Goal: Information Seeking & Learning: Find specific fact

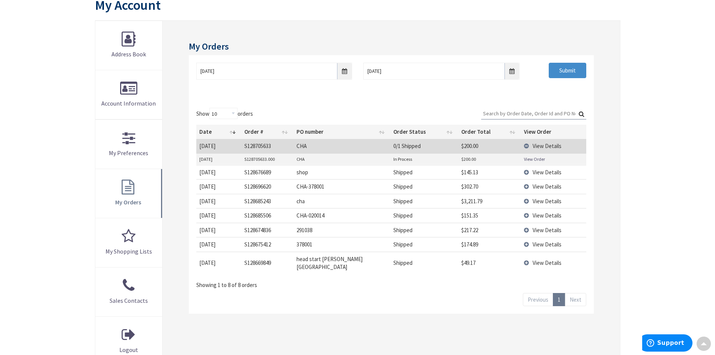
click at [546, 146] on span "View Details" at bounding box center [547, 145] width 29 height 7
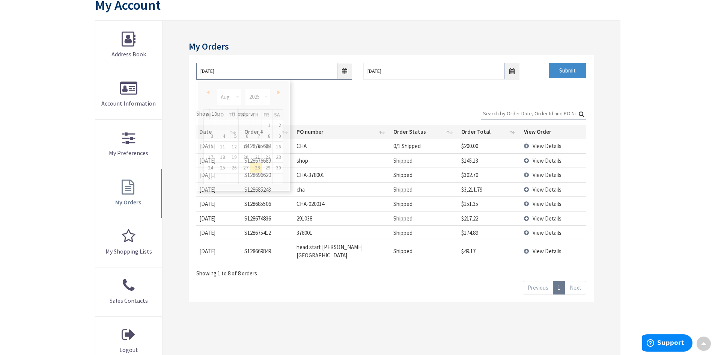
click at [345, 71] on input "8/28/2025" at bounding box center [274, 71] width 156 height 17
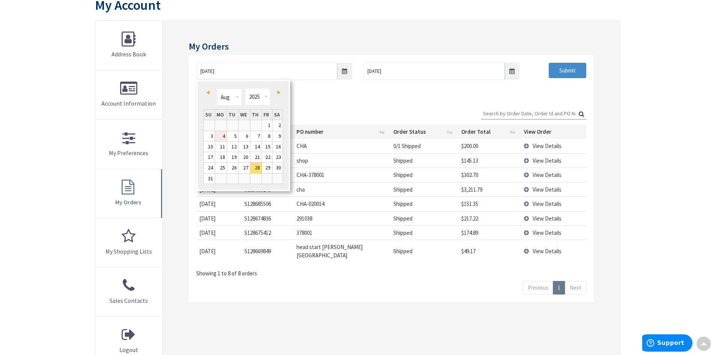
click at [224, 135] on link "4" at bounding box center [221, 136] width 12 height 10
type input "08/04/2025"
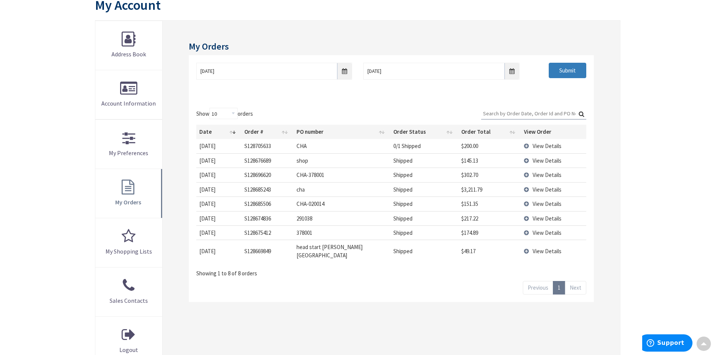
click at [556, 69] on input "Submit" at bounding box center [568, 71] width 38 height 16
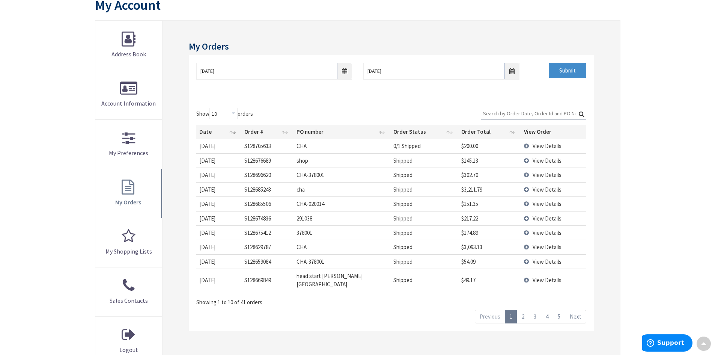
click at [526, 312] on link "2" at bounding box center [523, 316] width 12 height 13
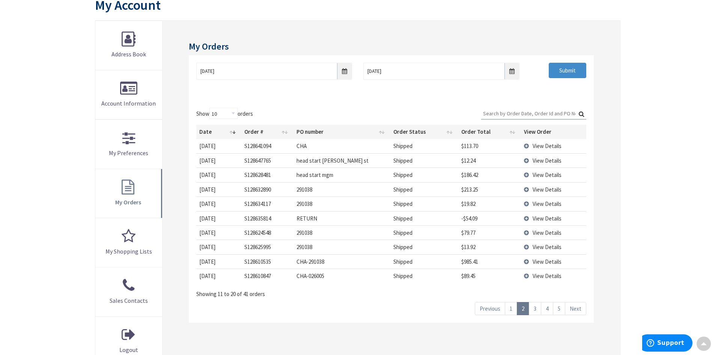
click at [535, 309] on link "3" at bounding box center [535, 308] width 12 height 13
click at [534, 160] on span "View Details" at bounding box center [547, 160] width 29 height 7
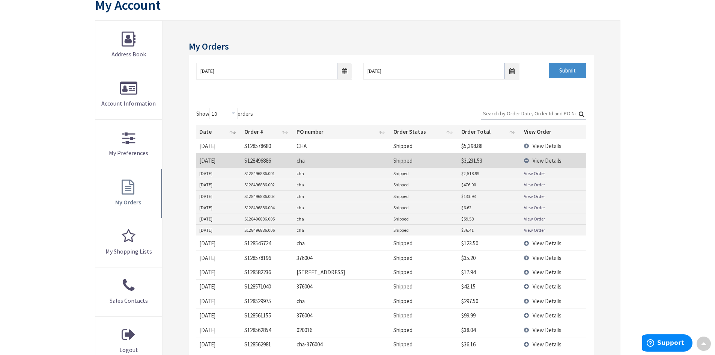
click at [535, 175] on link "View Order" at bounding box center [534, 173] width 21 height 6
click at [538, 197] on link "View Order" at bounding box center [534, 196] width 21 height 6
click at [534, 185] on link "View Order" at bounding box center [534, 184] width 21 height 6
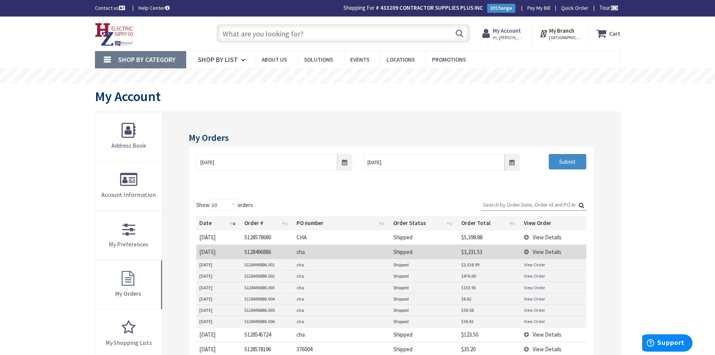
click at [271, 33] on input "text" at bounding box center [343, 33] width 253 height 19
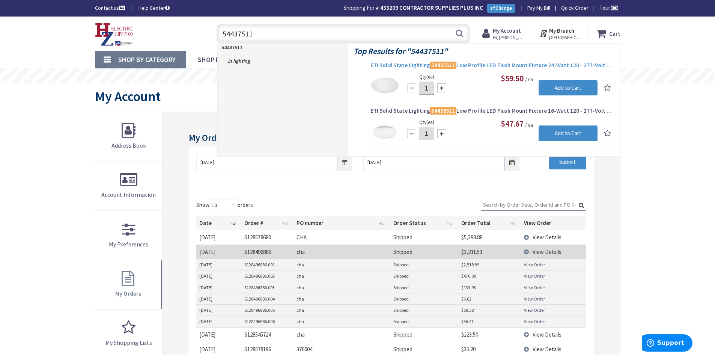
type input "54437511"
click at [467, 64] on span "ETI Solid State Lighting 54437511 Low Profile LED Flush Mount Fixture 24-Watt 1…" at bounding box center [492, 66] width 242 height 8
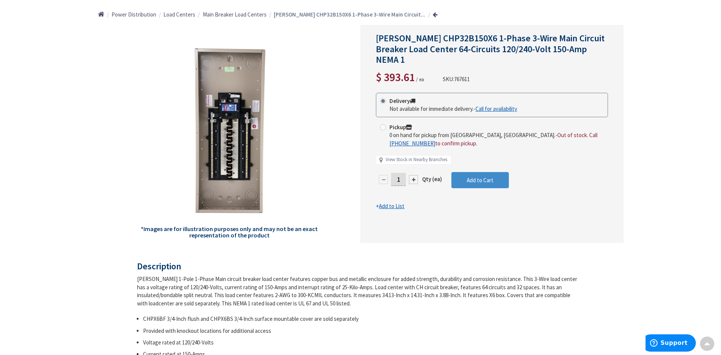
scroll to position [74, 0]
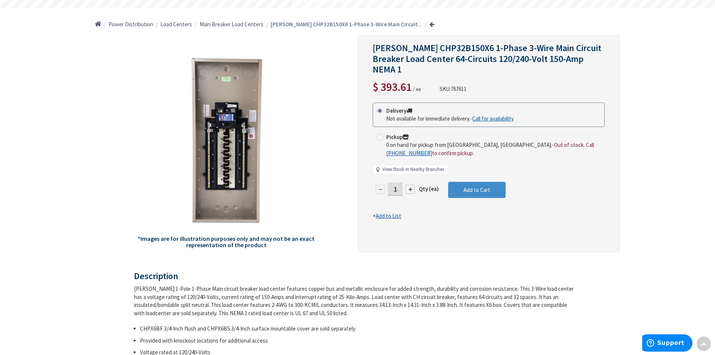
click at [389, 166] on link "View Stock in Nearby Branches" at bounding box center [414, 169] width 62 height 7
select select "data-availability"
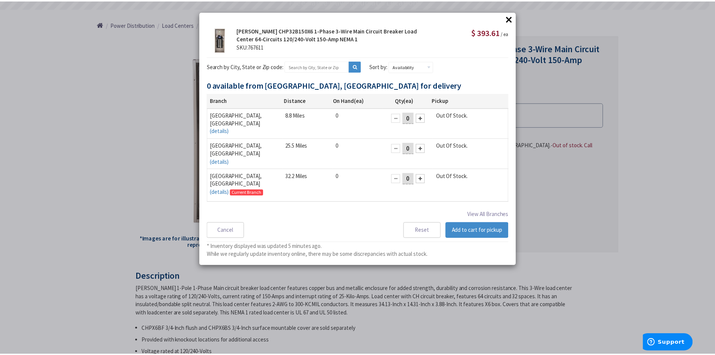
scroll to position [0, 0]
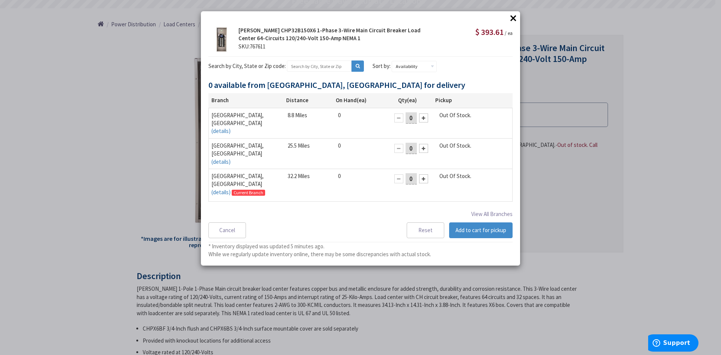
click at [514, 19] on button "×" at bounding box center [513, 17] width 11 height 11
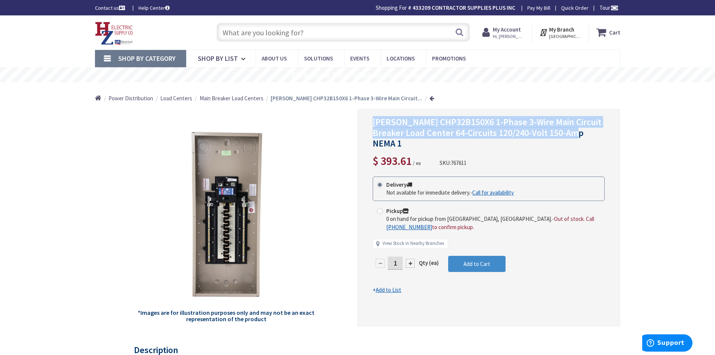
drag, startPoint x: 374, startPoint y: 121, endPoint x: 590, endPoint y: 130, distance: 216.1
click at [590, 130] on h1 "Eaton CHP32B150X6 1-Phase 3-Wire Main Circuit Breaker Load Center 64-Circuits 1…" at bounding box center [489, 133] width 232 height 32
copy span "Eaton CHP32B150X6 1-Phase 3-Wire Main Circuit Breaker Load Center 64-Circuits 1…"
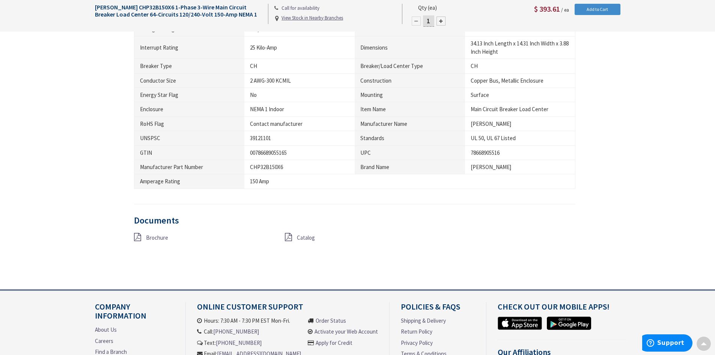
scroll to position [526, 0]
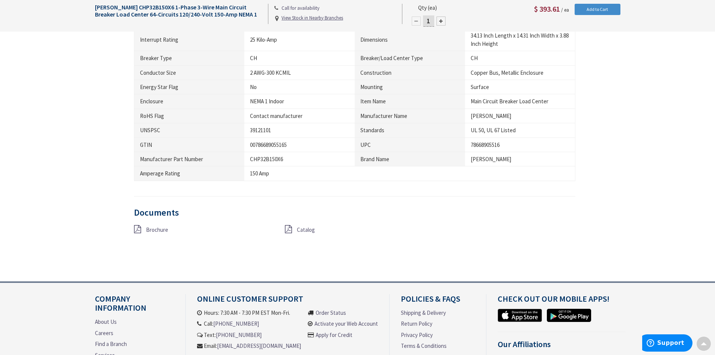
click at [303, 230] on span "Catalog" at bounding box center [306, 229] width 18 height 7
click at [158, 228] on span "Brochure" at bounding box center [157, 229] width 22 height 7
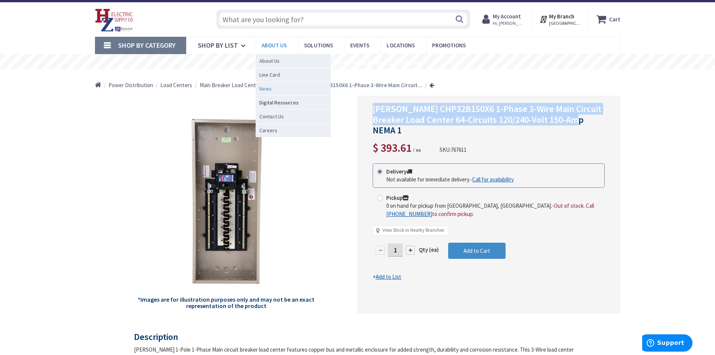
scroll to position [0, 0]
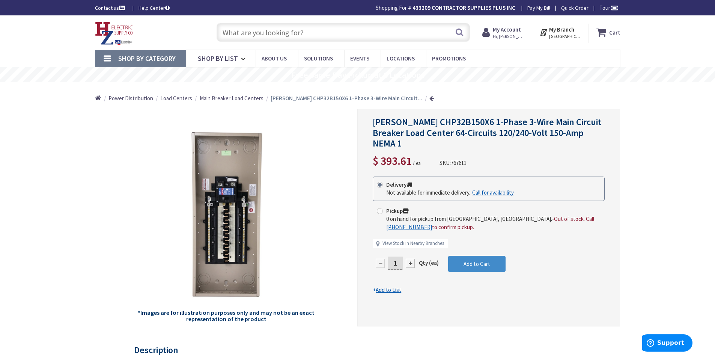
click at [271, 33] on input "text" at bounding box center [343, 32] width 253 height 19
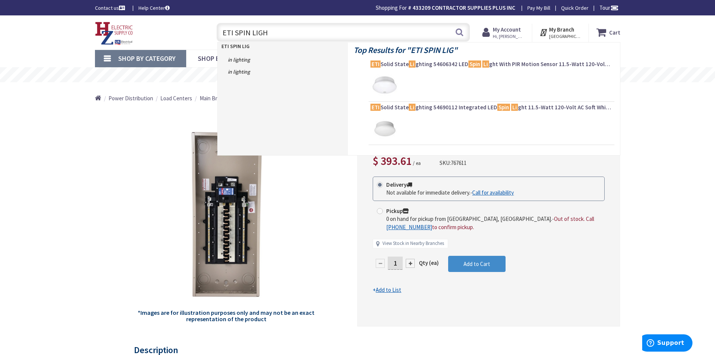
type input "ETI SPIN LIGHT"
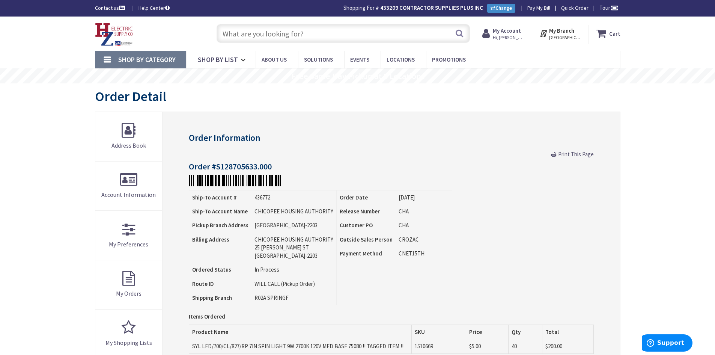
click at [313, 31] on input "text" at bounding box center [343, 33] width 253 height 19
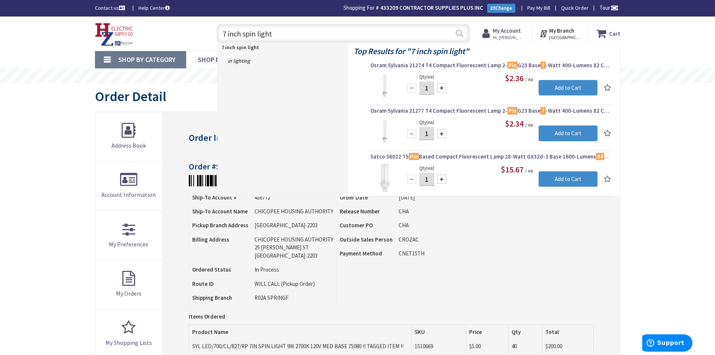
type input "7 inch spin light"
click at [463, 36] on button "Search" at bounding box center [460, 33] width 10 height 17
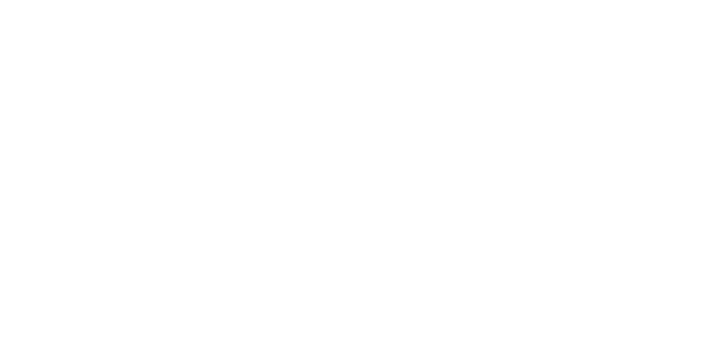
click at [69, 98] on input "text" at bounding box center [36, 102] width 66 height 8
type input "spin light"
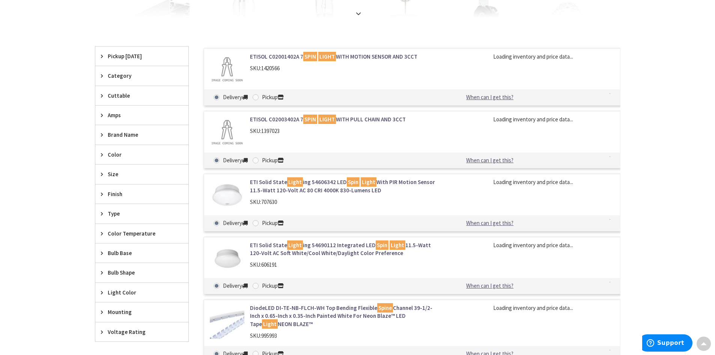
scroll to position [225, 0]
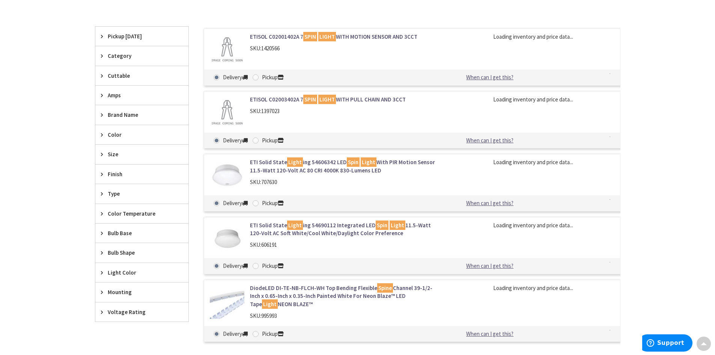
click at [133, 119] on span "Brand Name" at bounding box center [138, 115] width 61 height 8
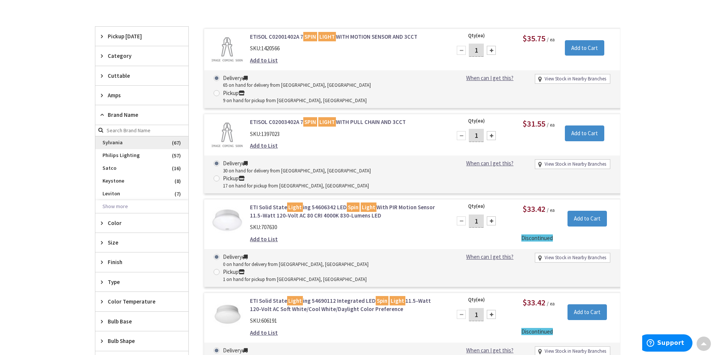
click at [133, 146] on span "Sylvania" at bounding box center [141, 142] width 93 height 13
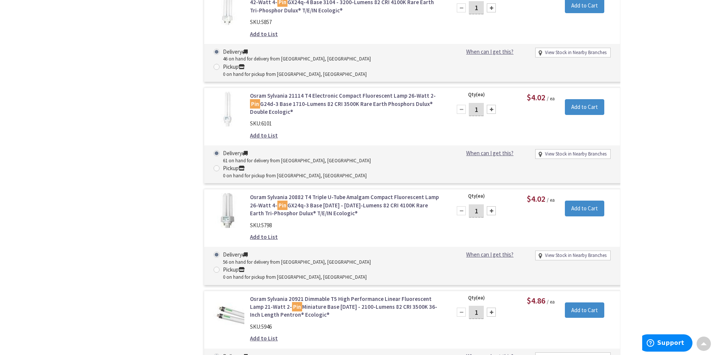
scroll to position [3747, 0]
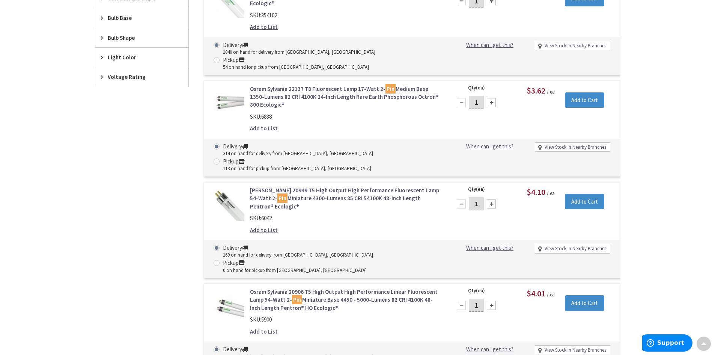
scroll to position [0, 0]
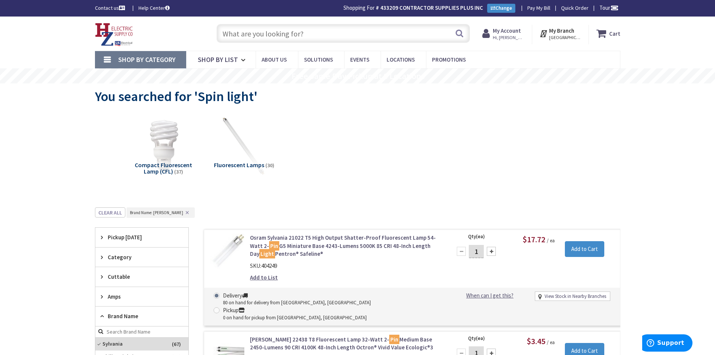
click at [281, 38] on input "text" at bounding box center [343, 33] width 253 height 19
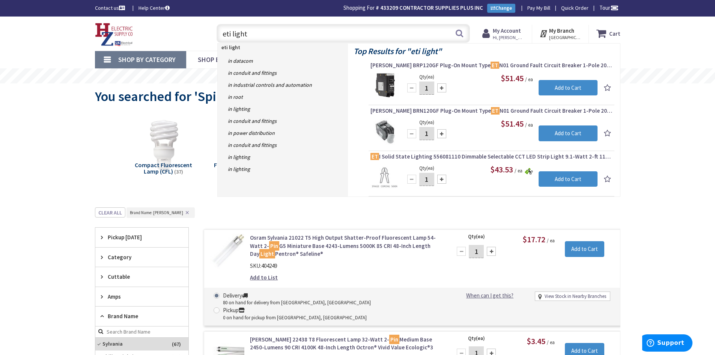
type input "eti lights"
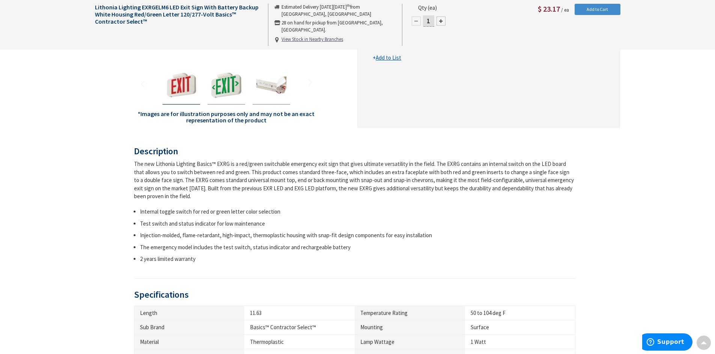
scroll to position [241, 0]
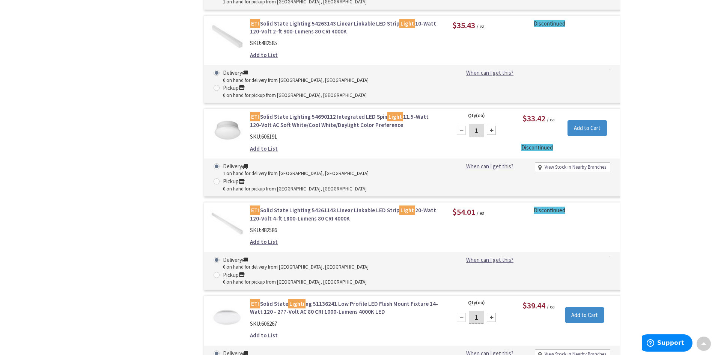
scroll to position [1165, 0]
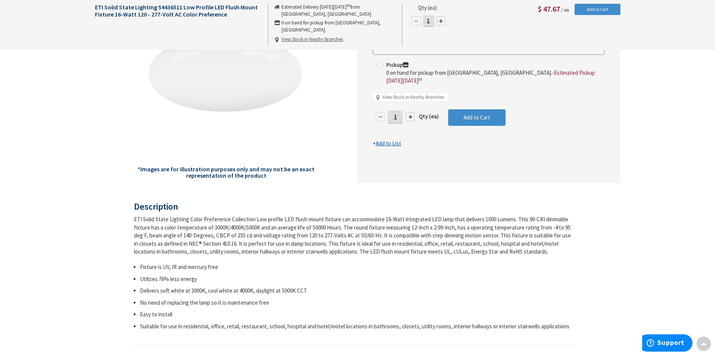
scroll to position [113, 0]
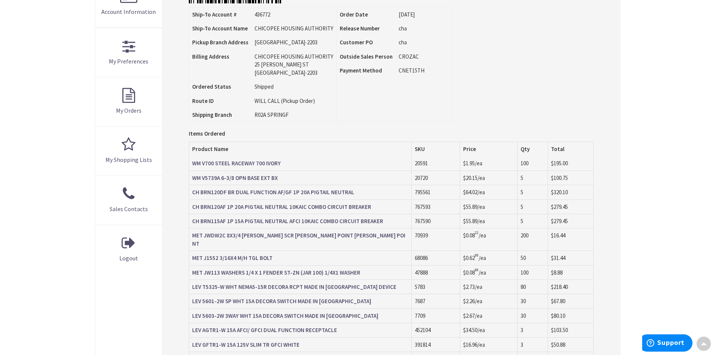
scroll to position [151, 0]
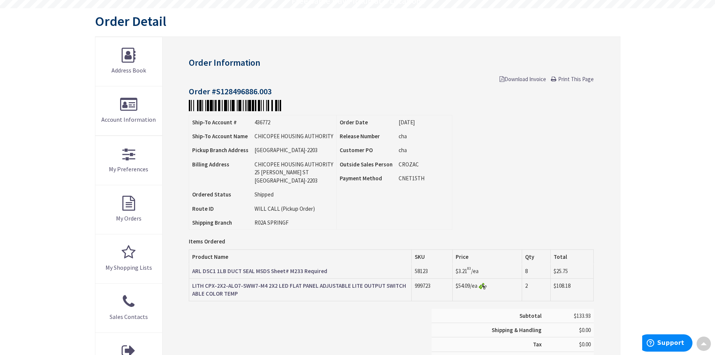
scroll to position [76, 0]
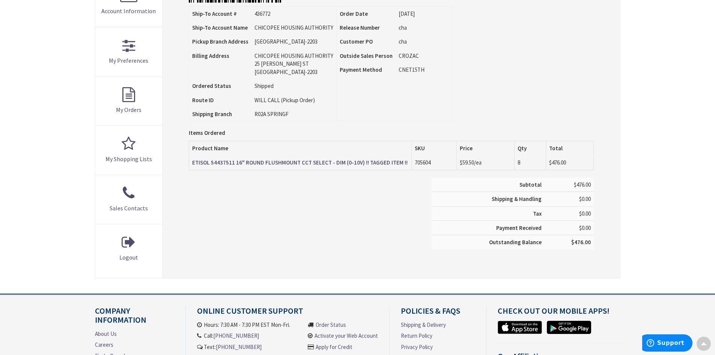
scroll to position [189, 0]
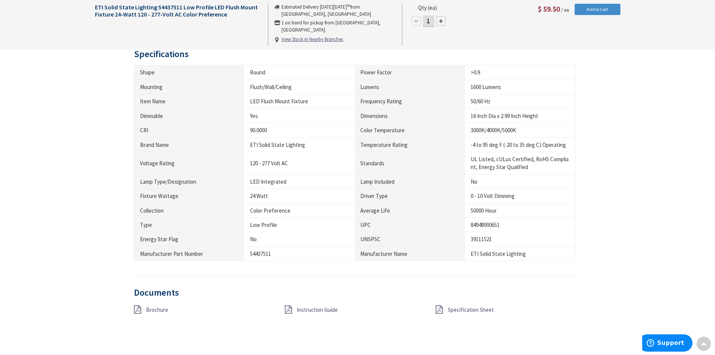
scroll to position [441, 0]
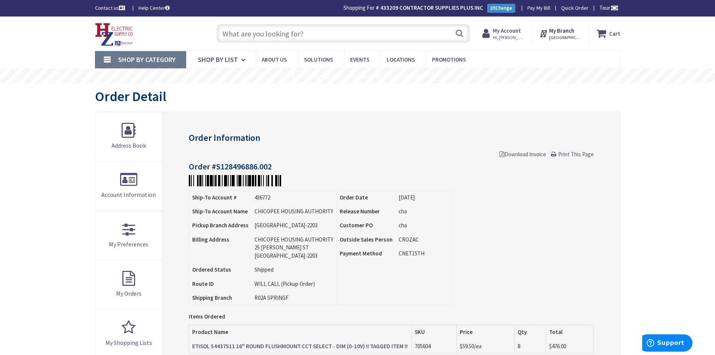
click at [498, 32] on strong "My Account" at bounding box center [507, 30] width 28 height 7
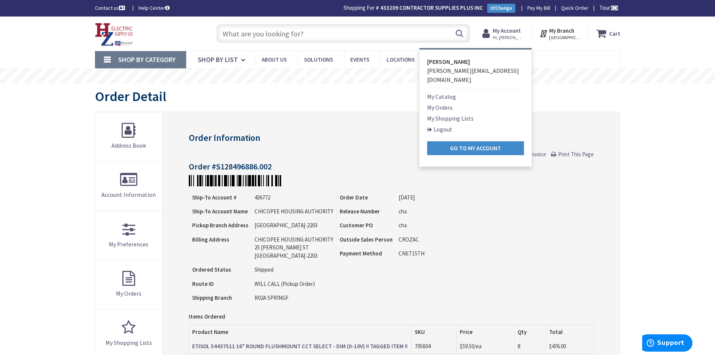
click at [445, 103] on link "My Orders" at bounding box center [440, 107] width 26 height 9
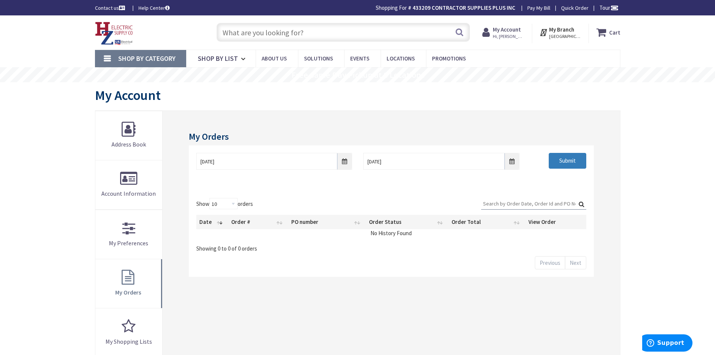
click at [575, 162] on input "Submit" at bounding box center [568, 161] width 38 height 16
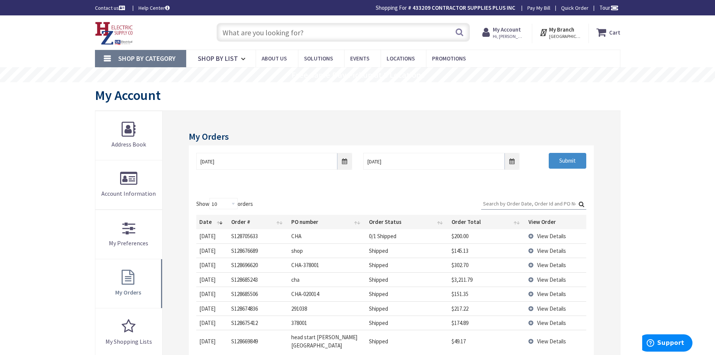
click at [544, 237] on span "View Details" at bounding box center [551, 235] width 29 height 7
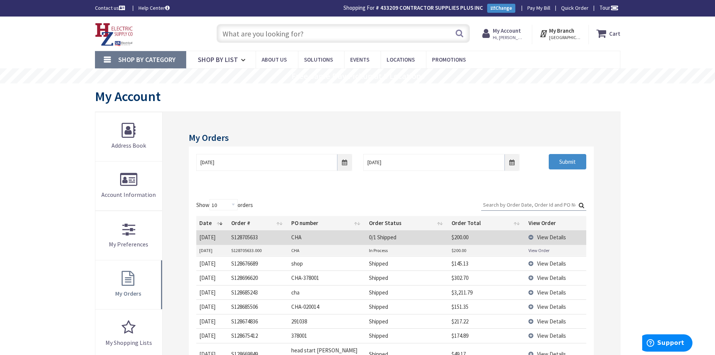
click at [544, 248] on link "View Order" at bounding box center [539, 250] width 21 height 6
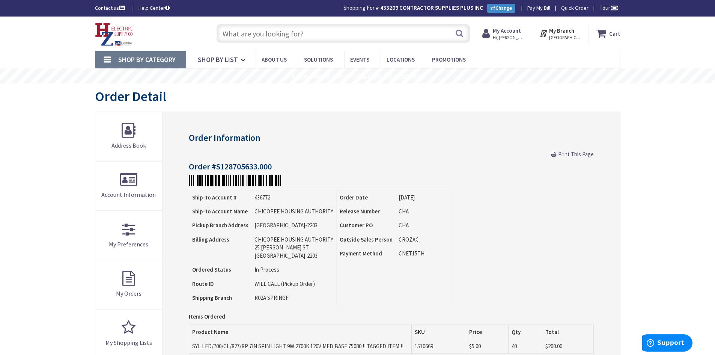
click at [504, 35] on span "Hi, [PERSON_NAME]" at bounding box center [509, 38] width 32 height 6
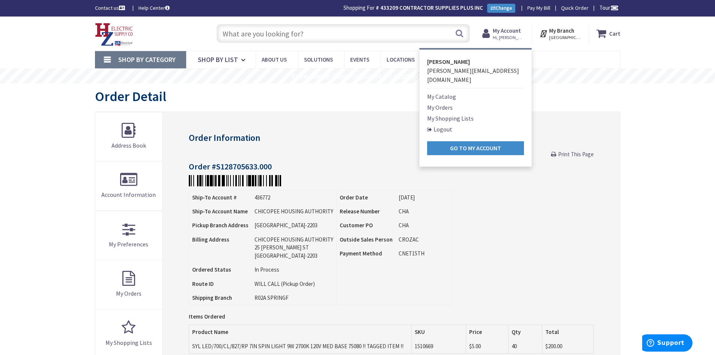
click at [442, 103] on link "My Orders" at bounding box center [440, 107] width 26 height 9
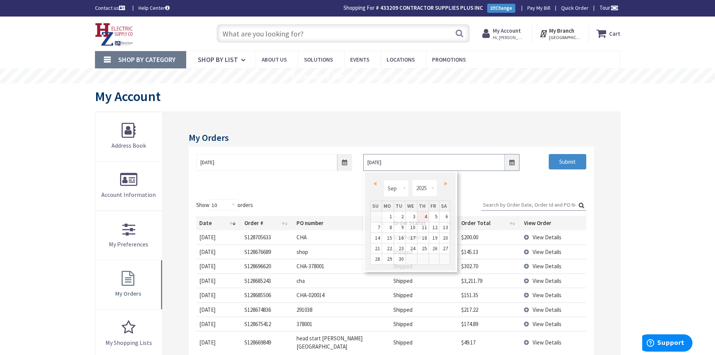
click at [514, 164] on input "9/4/2025" at bounding box center [441, 162] width 156 height 17
click at [374, 184] on span "Prev" at bounding box center [375, 184] width 3 height 4
click at [432, 217] on link "1" at bounding box center [434, 216] width 10 height 10
type input "08/01/2025"
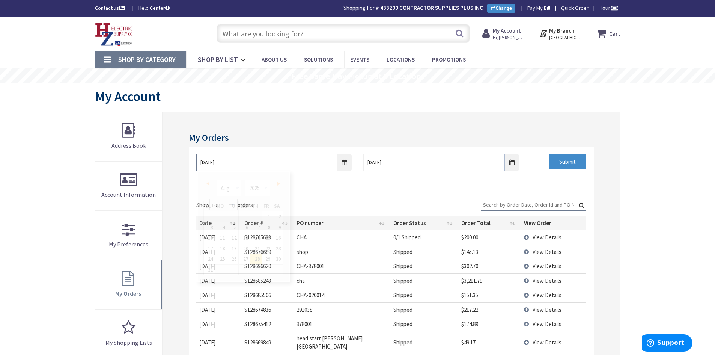
click at [345, 166] on input "8/28/2025" at bounding box center [274, 162] width 156 height 17
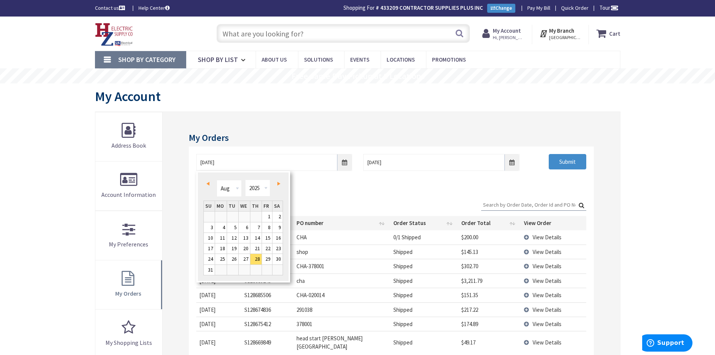
click at [208, 184] on span "Prev" at bounding box center [208, 184] width 3 height 4
click at [277, 183] on link "Next" at bounding box center [277, 184] width 10 height 10
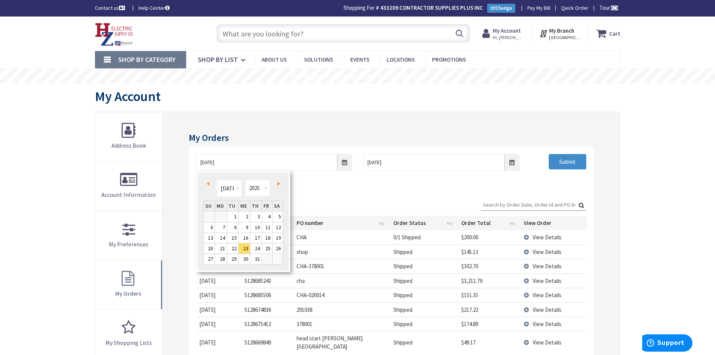
click at [208, 184] on span "Prev" at bounding box center [208, 184] width 3 height 4
click at [220, 216] on link "2" at bounding box center [221, 216] width 12 height 10
type input "06/02/2025"
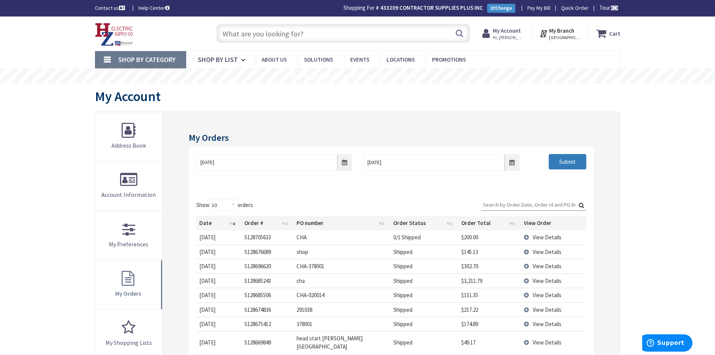
click at [565, 160] on input "Submit" at bounding box center [568, 162] width 38 height 16
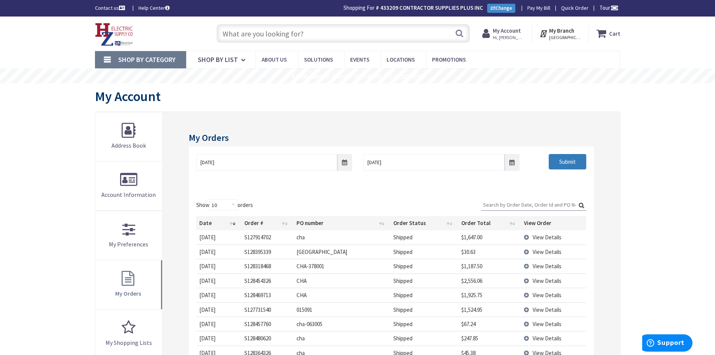
click at [569, 163] on input "Submit" at bounding box center [568, 162] width 38 height 16
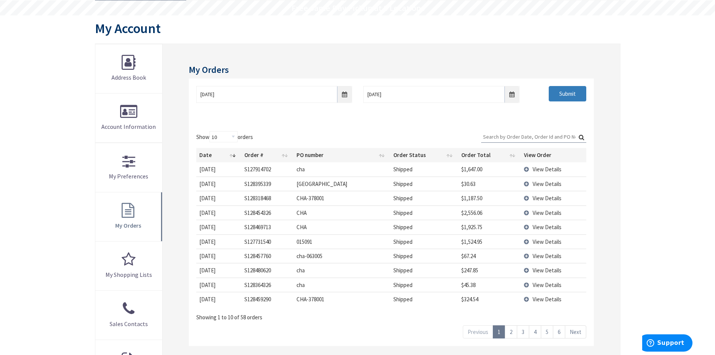
scroll to position [75, 0]
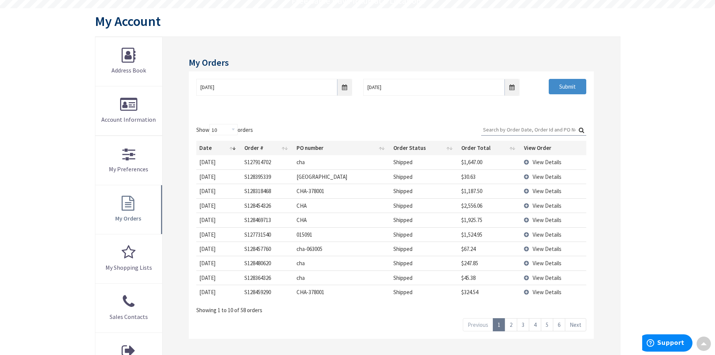
click at [559, 327] on link "6" at bounding box center [559, 324] width 12 height 13
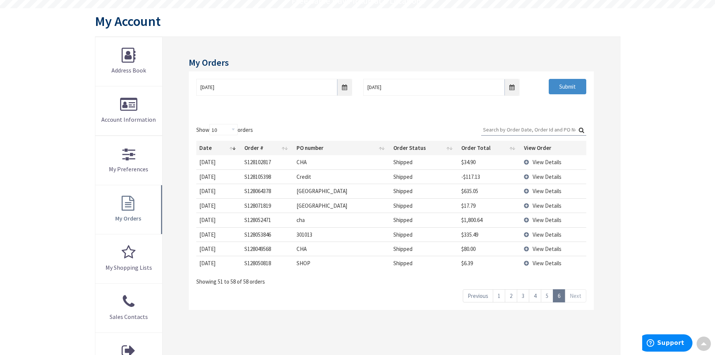
click at [544, 220] on span "View Details" at bounding box center [547, 219] width 29 height 7
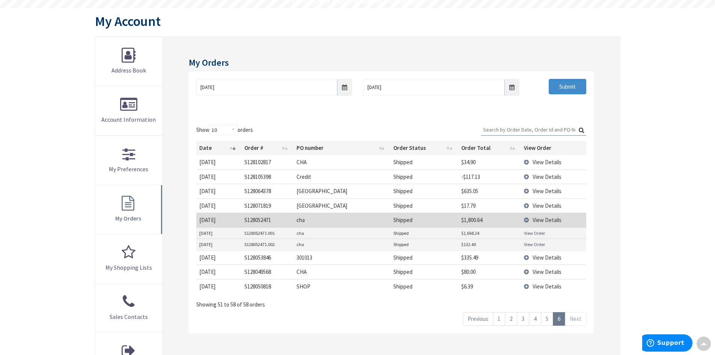
click at [541, 233] on link "View Order" at bounding box center [534, 233] width 21 height 6
click at [533, 247] on td "View Order" at bounding box center [553, 243] width 65 height 11
click at [534, 245] on link "View Order" at bounding box center [534, 244] width 21 height 6
click at [546, 320] on link "5" at bounding box center [547, 318] width 12 height 13
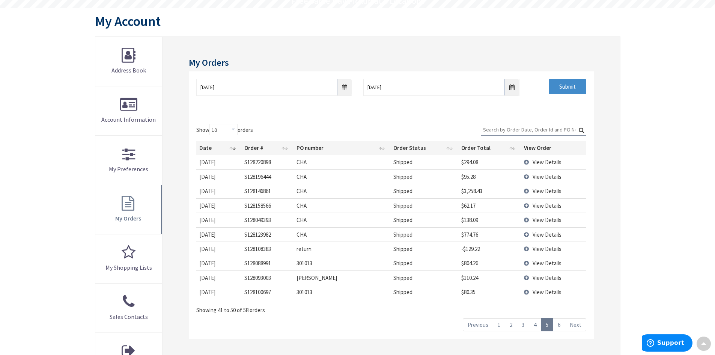
click at [540, 236] on span "View Details" at bounding box center [547, 234] width 29 height 7
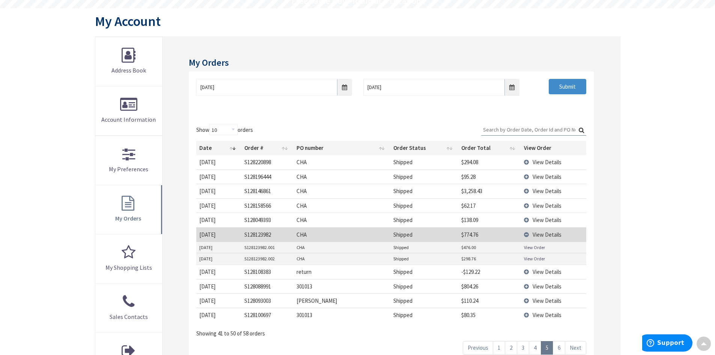
click at [535, 260] on link "View Order" at bounding box center [534, 258] width 21 height 6
click at [535, 248] on link "View Order" at bounding box center [534, 247] width 21 height 6
click at [550, 191] on span "View Details" at bounding box center [547, 190] width 29 height 7
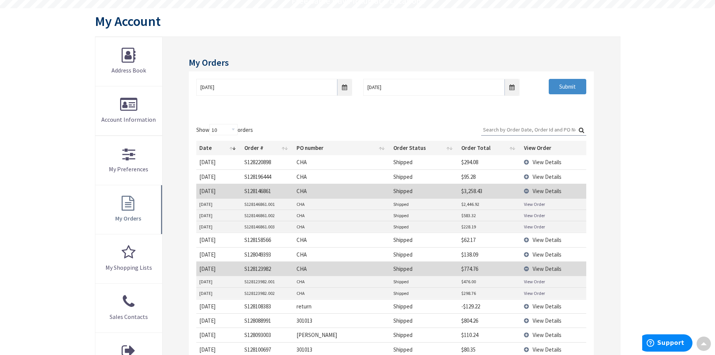
click at [540, 208] on td "View Order" at bounding box center [553, 204] width 65 height 11
click at [541, 204] on link "View Order" at bounding box center [534, 204] width 21 height 6
click at [530, 281] on link "View Order" at bounding box center [534, 281] width 21 height 6
click at [542, 295] on link "View Order" at bounding box center [534, 293] width 21 height 6
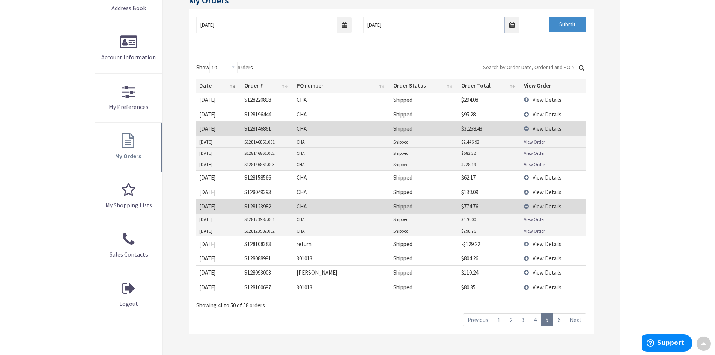
scroll to position [150, 0]
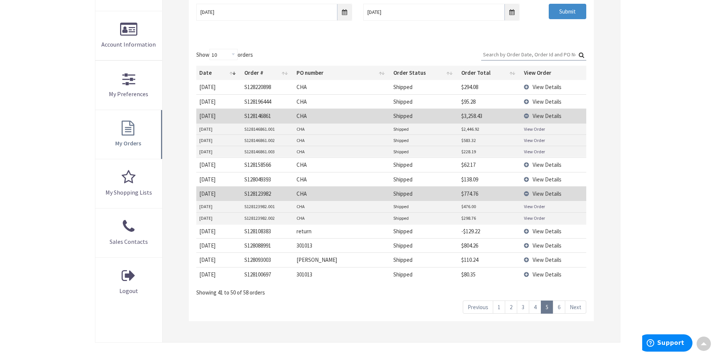
click at [537, 307] on link "4" at bounding box center [535, 306] width 12 height 13
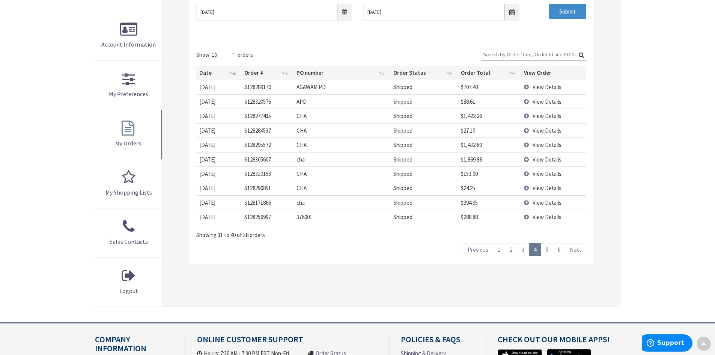
click at [542, 202] on span "View Details" at bounding box center [547, 202] width 29 height 7
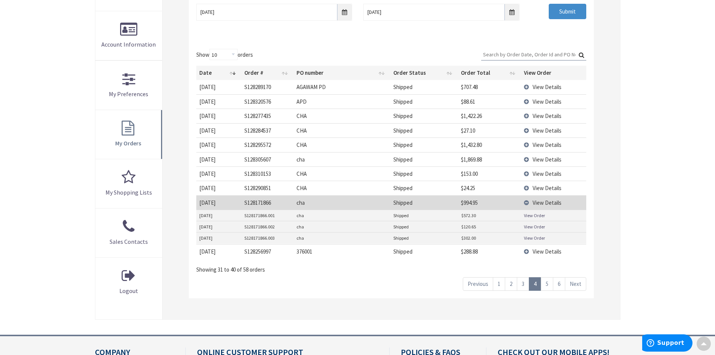
click at [544, 217] on link "View Order" at bounding box center [534, 215] width 21 height 6
click at [530, 216] on link "View Order" at bounding box center [534, 215] width 21 height 6
click at [530, 235] on link "View Order" at bounding box center [534, 238] width 21 height 6
click at [542, 157] on span "View Details" at bounding box center [547, 159] width 29 height 7
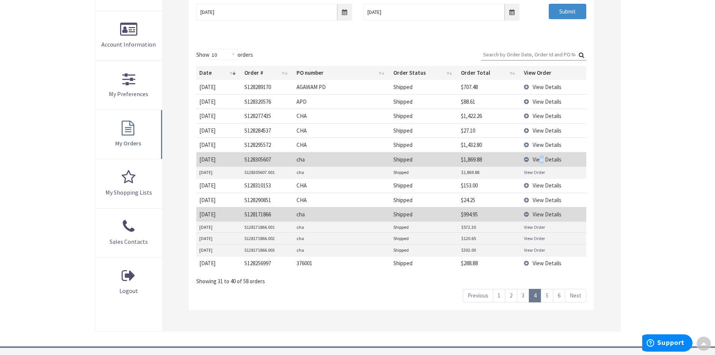
click at [542, 172] on link "View Order" at bounding box center [534, 172] width 21 height 6
click at [542, 146] on span "View Details" at bounding box center [547, 144] width 29 height 7
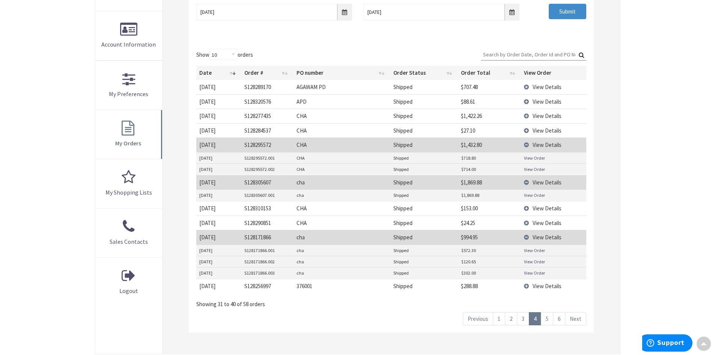
click at [536, 157] on link "View Order" at bounding box center [534, 158] width 21 height 6
click at [539, 168] on link "View Order" at bounding box center [534, 169] width 21 height 6
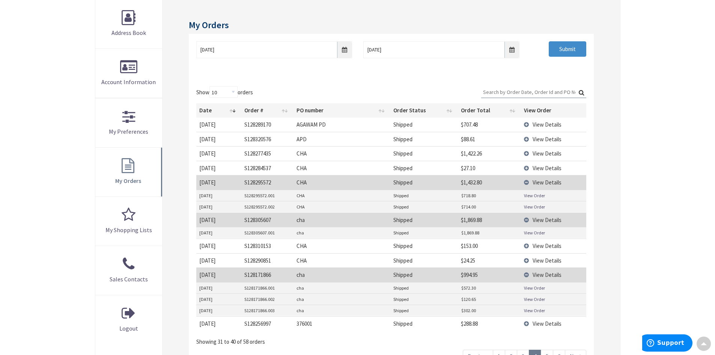
click at [555, 150] on span "View Details" at bounding box center [547, 153] width 29 height 7
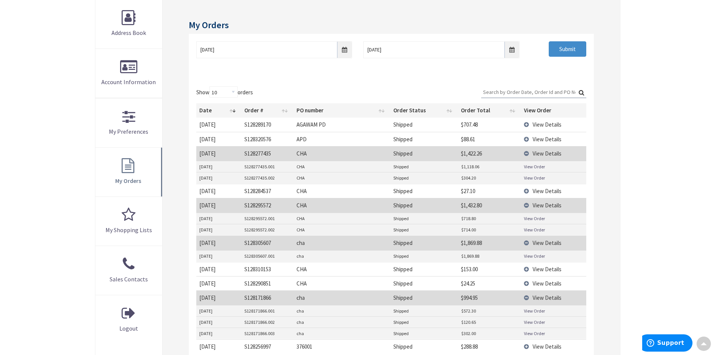
click at [534, 169] on link "View Order" at bounding box center [534, 166] width 21 height 6
click at [535, 178] on link "View Order" at bounding box center [534, 178] width 21 height 6
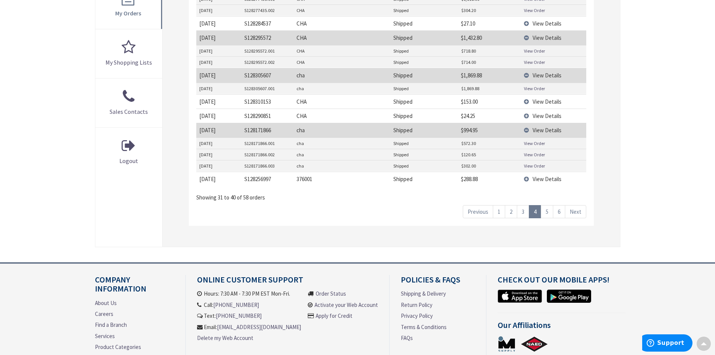
scroll to position [335, 0]
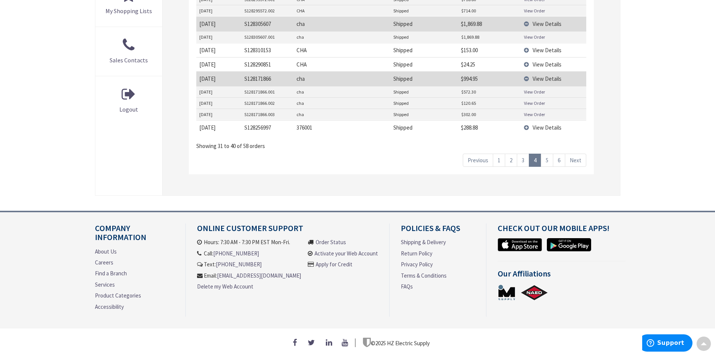
click at [523, 158] on link "3" at bounding box center [523, 160] width 12 height 13
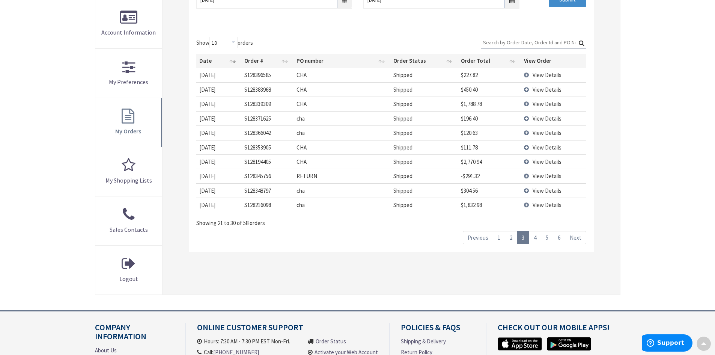
scroll to position [152, 0]
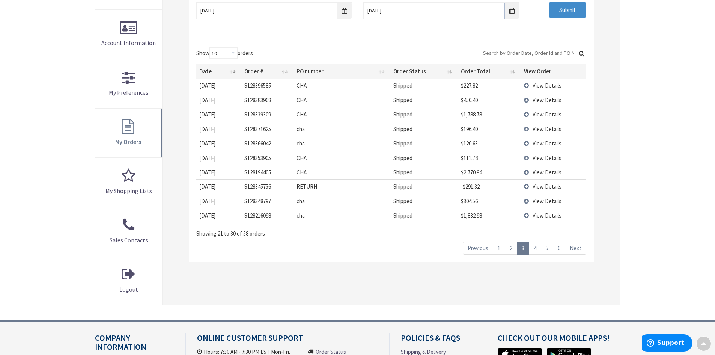
click at [541, 216] on span "View Details" at bounding box center [547, 215] width 29 height 7
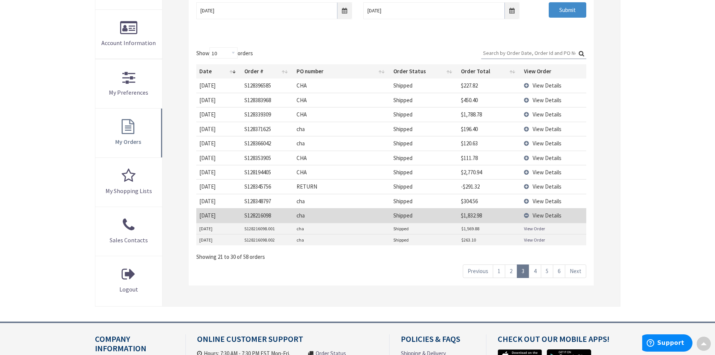
click at [531, 227] on link "View Order" at bounding box center [534, 228] width 21 height 6
click at [536, 238] on link "View Order" at bounding box center [534, 240] width 21 height 6
click at [544, 170] on span "View Details" at bounding box center [547, 172] width 29 height 7
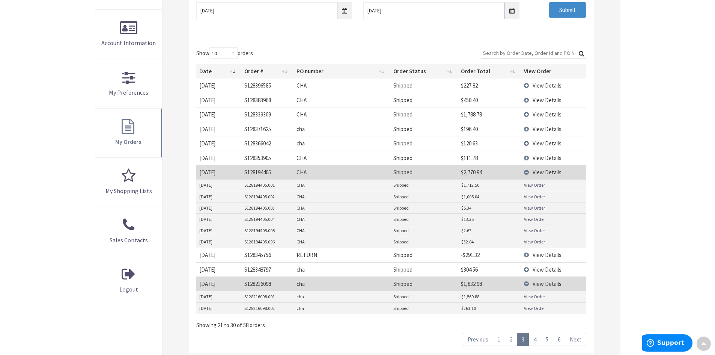
click at [535, 185] on link "View Order" at bounding box center [534, 185] width 21 height 6
click at [537, 198] on link "View Order" at bounding box center [534, 196] width 21 height 6
click at [532, 242] on link "View Order" at bounding box center [534, 241] width 21 height 6
click at [539, 115] on span "View Details" at bounding box center [547, 114] width 29 height 7
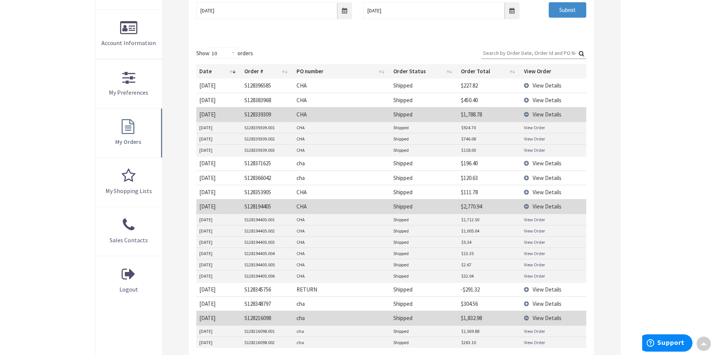
click at [540, 129] on link "View Order" at bounding box center [534, 127] width 21 height 6
click at [534, 138] on link "View Order" at bounding box center [534, 139] width 21 height 6
click at [540, 149] on link "View Order" at bounding box center [534, 150] width 21 height 6
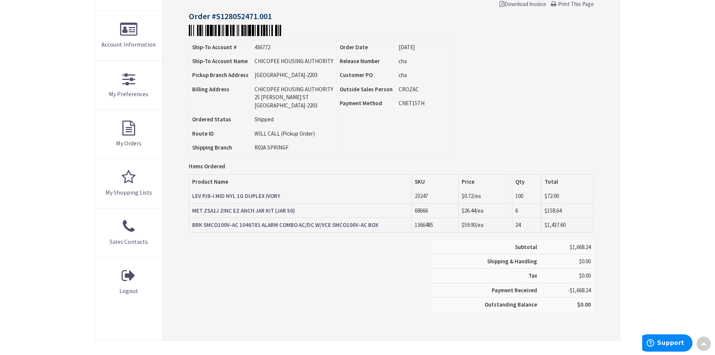
scroll to position [151, 0]
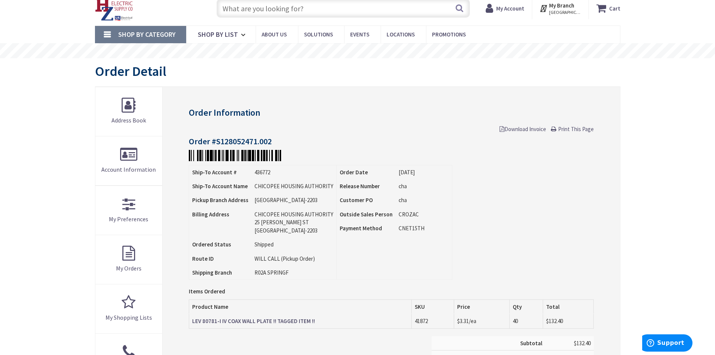
scroll to position [38, 0]
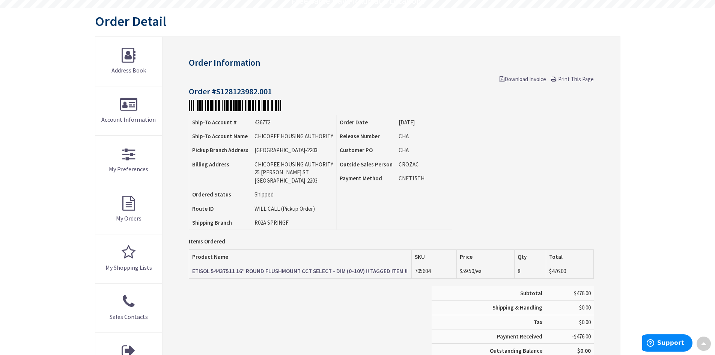
scroll to position [76, 0]
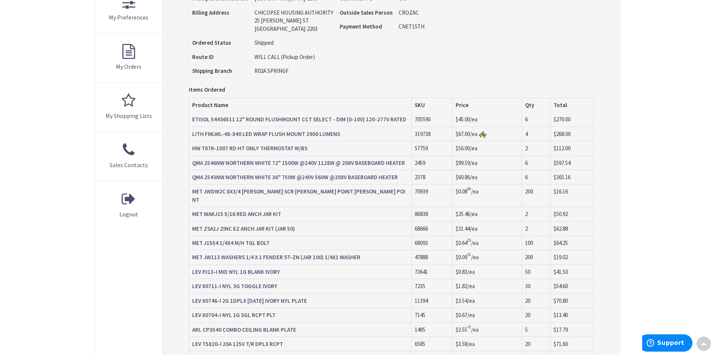
scroll to position [226, 0]
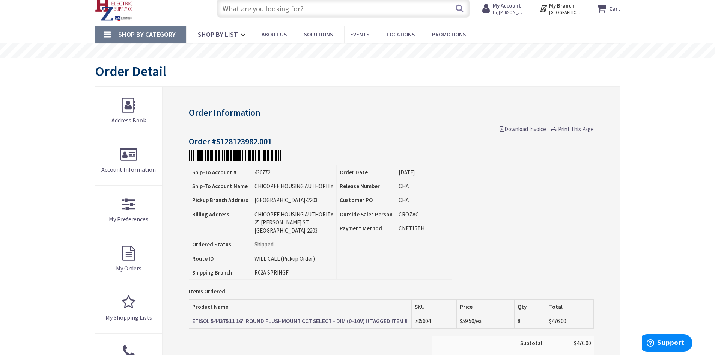
scroll to position [38, 0]
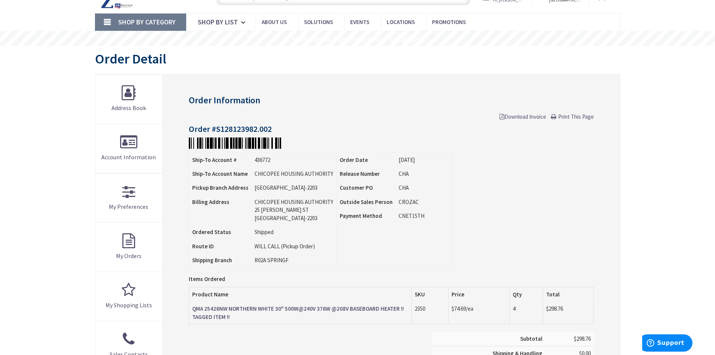
scroll to position [39, 0]
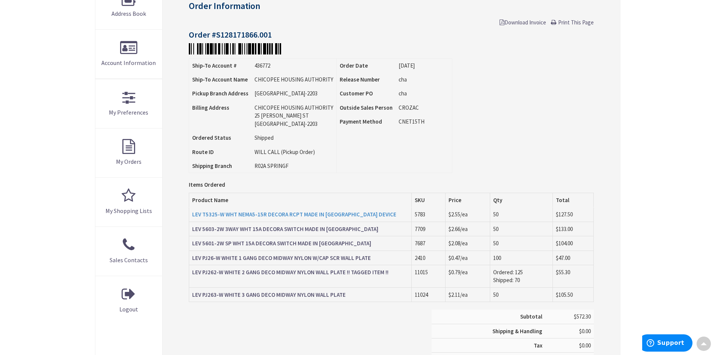
scroll to position [150, 0]
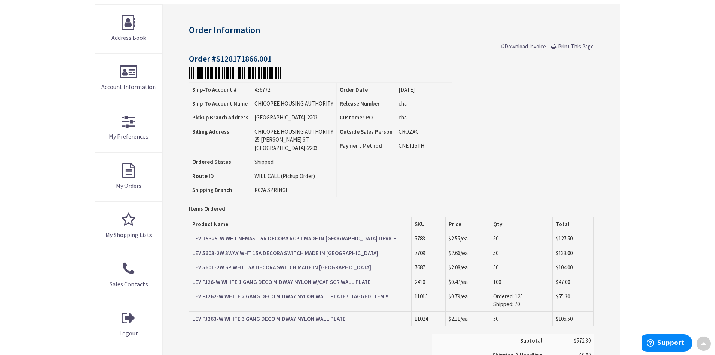
scroll to position [150, 0]
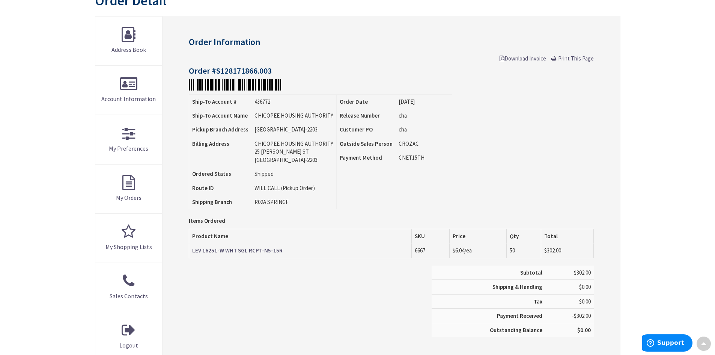
scroll to position [113, 0]
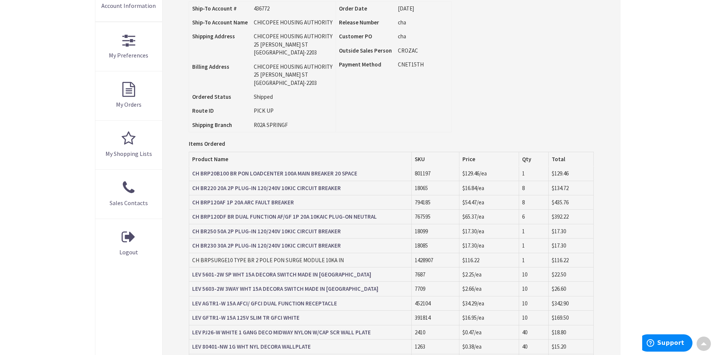
scroll to position [189, 0]
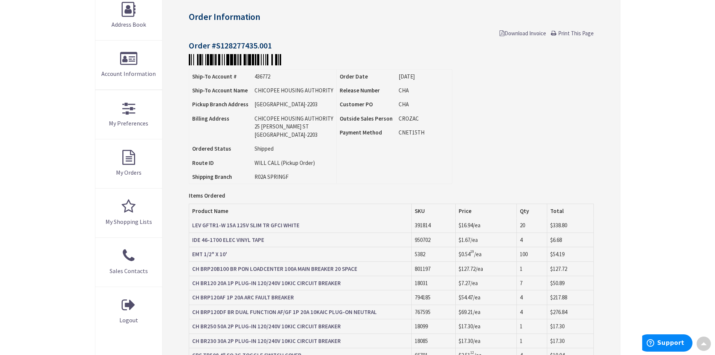
scroll to position [38, 0]
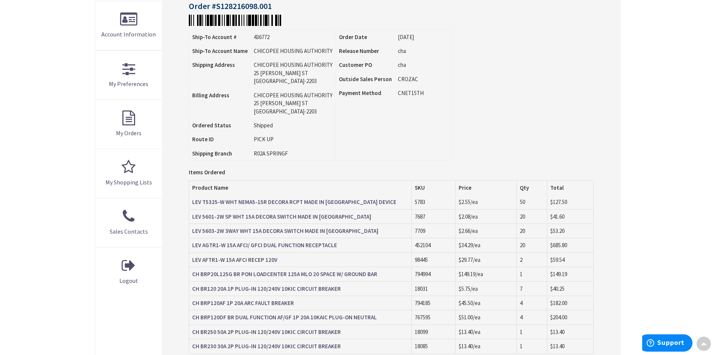
scroll to position [113, 0]
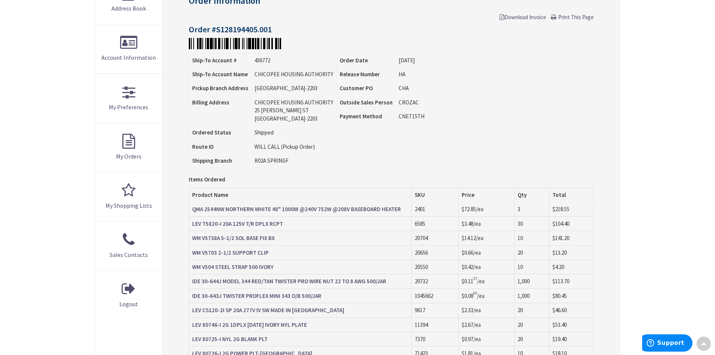
scroll to position [189, 0]
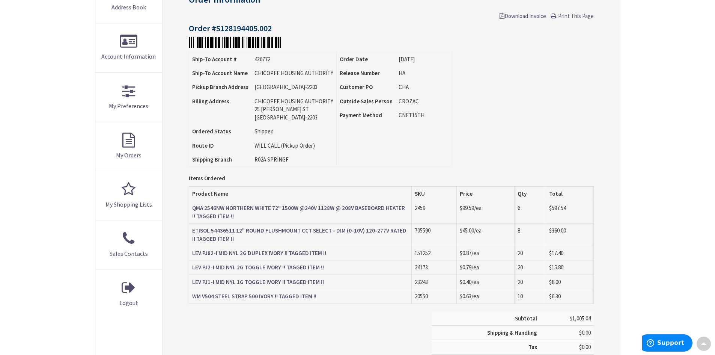
scroll to position [151, 0]
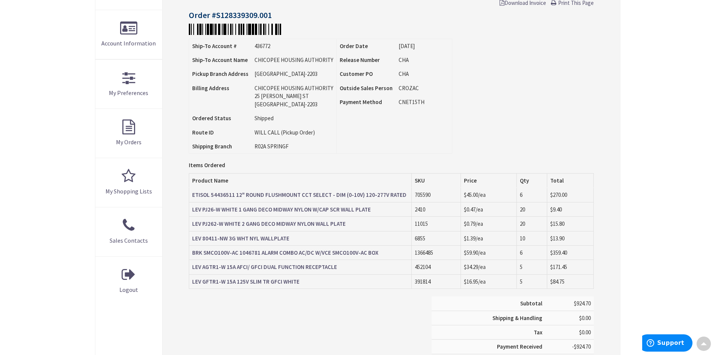
scroll to position [189, 0]
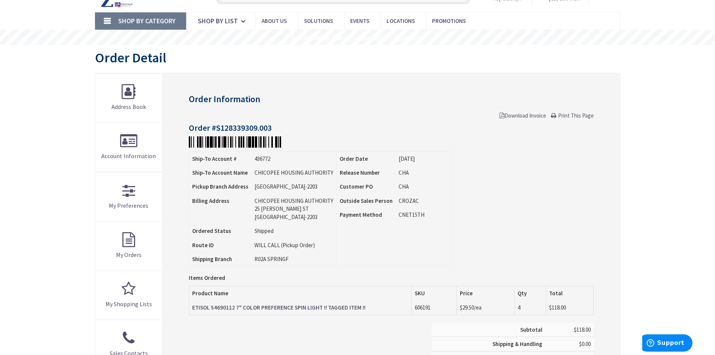
scroll to position [39, 0]
click at [210, 309] on strong "ETISOL 54690112 7" COLOR PREFERENCE SPIN LIGHT !! TAGGED ITEM !!" at bounding box center [278, 307] width 173 height 7
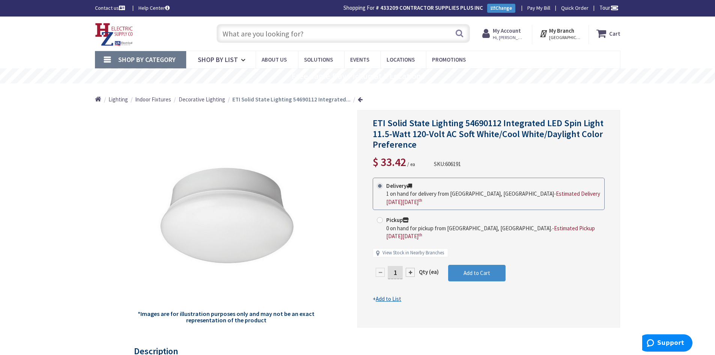
click at [243, 36] on input "text" at bounding box center [343, 33] width 253 height 19
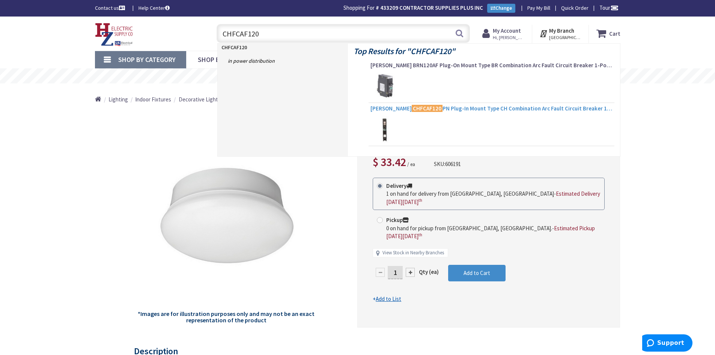
type input "CHFCAF120"
click at [412, 108] on mark "CHFCAF120" at bounding box center [427, 108] width 31 height 9
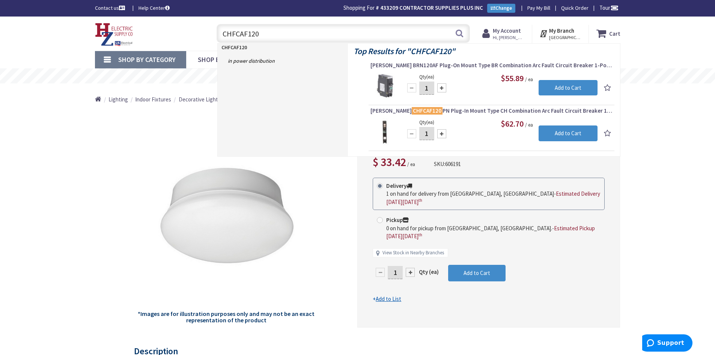
click at [439, 110] on span "Eaton CHFCAF120 PN Plug-In Mount Type CH Combination Arc Fault Circuit Breaker …" at bounding box center [492, 111] width 242 height 8
click at [443, 111] on span "Eaton CHFCAF120 PN Plug-In Mount Type CH Combination Arc Fault Circuit Breaker …" at bounding box center [492, 111] width 242 height 8
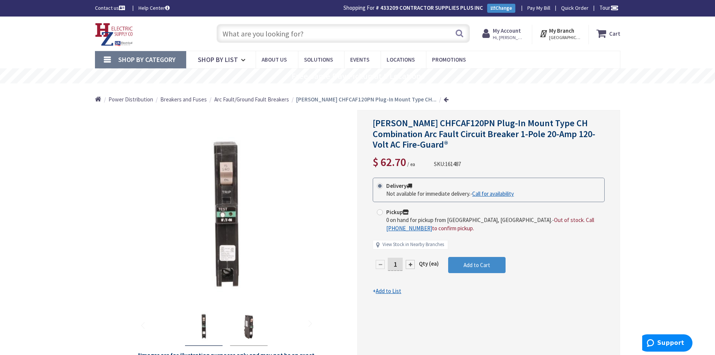
click at [300, 33] on input "text" at bounding box center [343, 33] width 253 height 19
click at [262, 36] on input "text" at bounding box center [343, 33] width 253 height 19
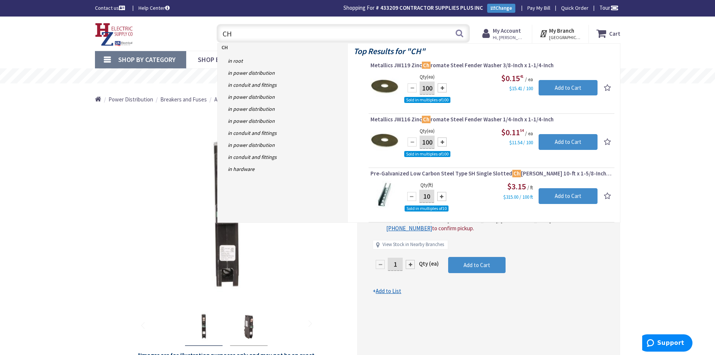
type input "C"
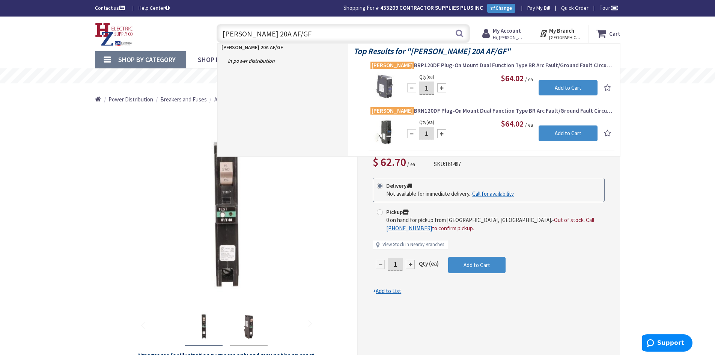
click at [257, 33] on input "[PERSON_NAME] 20A AF/GF" at bounding box center [343, 33] width 253 height 19
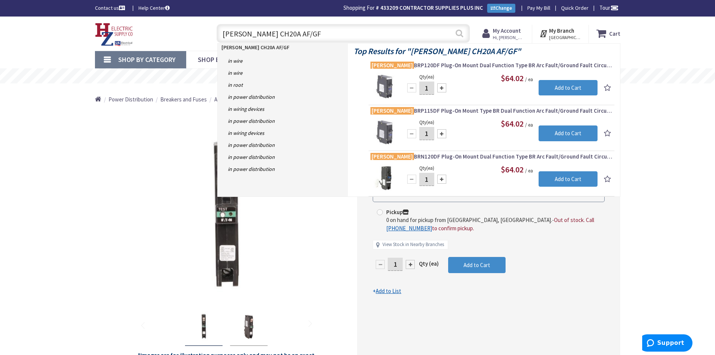
type input "[PERSON_NAME] CH20A AF/GF"
click at [458, 37] on button "Search" at bounding box center [460, 33] width 10 height 17
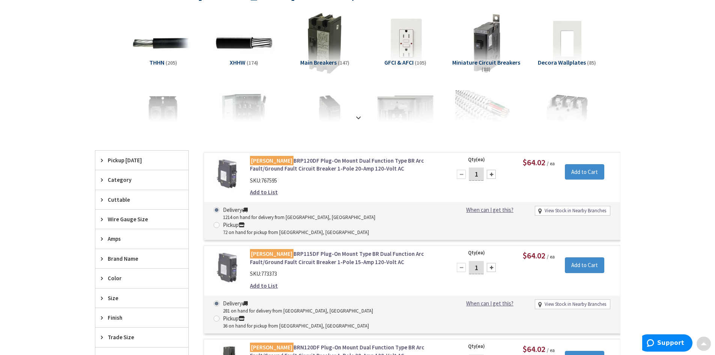
scroll to position [113, 0]
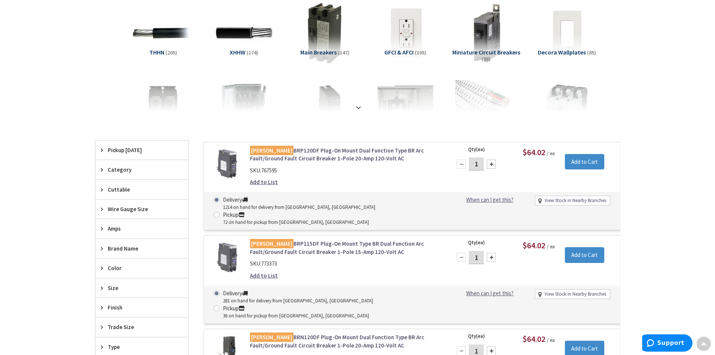
click at [137, 169] on span "Category" at bounding box center [138, 170] width 61 height 8
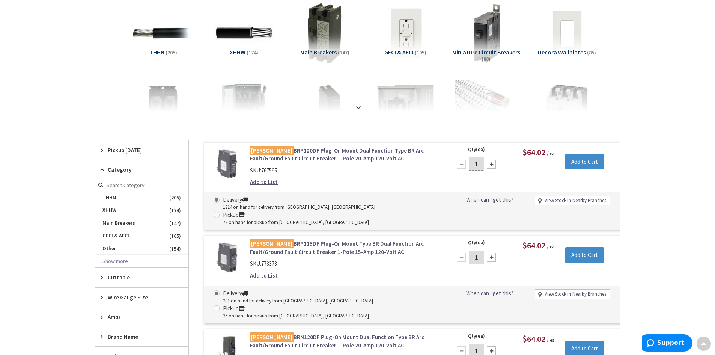
click at [137, 169] on span "Category" at bounding box center [138, 170] width 61 height 8
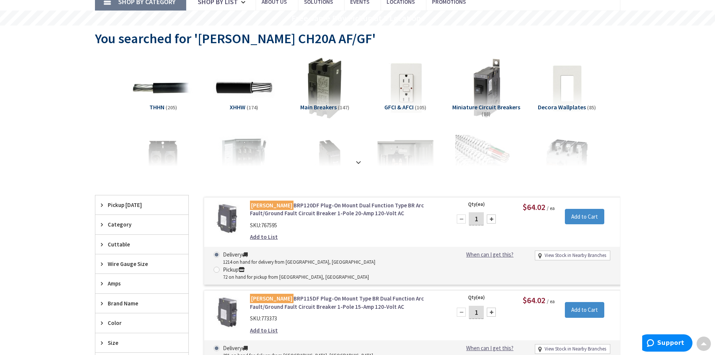
scroll to position [0, 0]
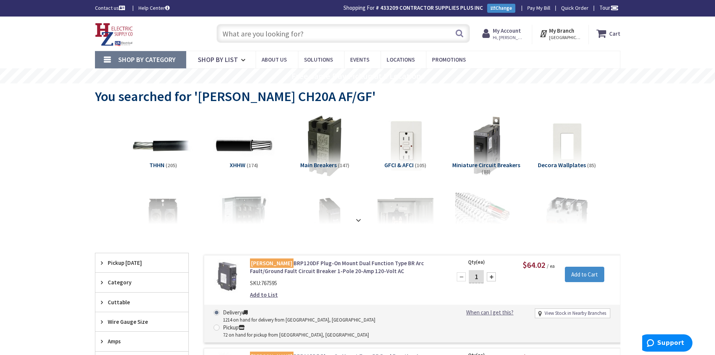
click at [253, 37] on input "text" at bounding box center [343, 33] width 253 height 19
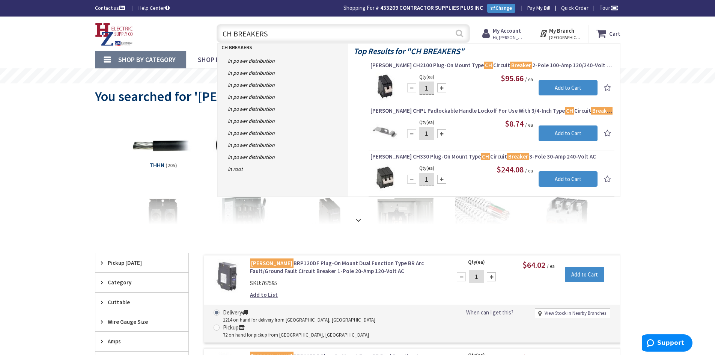
type input "CH BREAKERS"
click at [460, 32] on button "Search" at bounding box center [460, 33] width 10 height 17
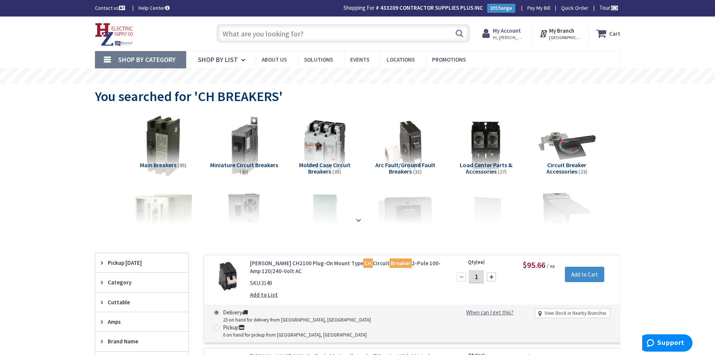
click at [260, 39] on input "text" at bounding box center [343, 33] width 253 height 19
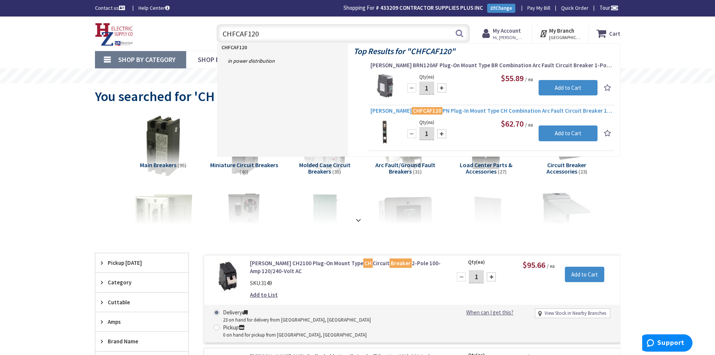
type input "CHFCAF120"
click at [498, 113] on span "Eaton CHFCAF120 PN Plug-In Mount Type CH Combination Arc Fault Circuit Breaker …" at bounding box center [492, 111] width 242 height 8
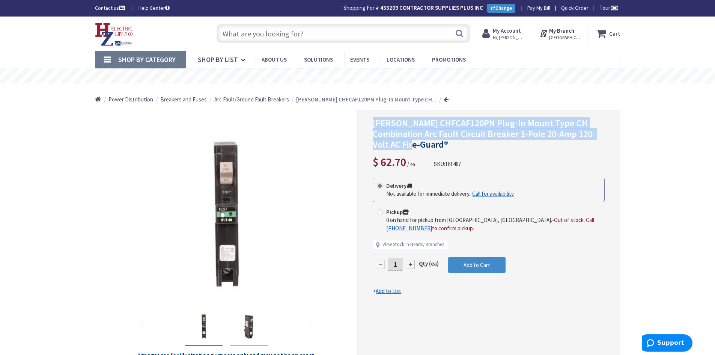
drag, startPoint x: 374, startPoint y: 123, endPoint x: 461, endPoint y: 141, distance: 89.0
click at [461, 141] on h1 "[PERSON_NAME] CHFCAF120PN Plug-In Mount Type CH Combination Arc Fault Circuit B…" at bounding box center [489, 134] width 232 height 32
copy span "[PERSON_NAME] CHFCAF120PN Plug-In Mount Type CH Combination Arc Fault Circuit B…"
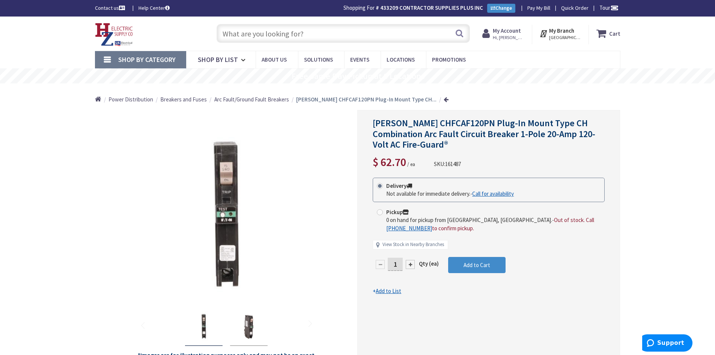
click at [274, 31] on input "text" at bounding box center [343, 33] width 253 height 19
click at [273, 38] on input "text" at bounding box center [343, 33] width 253 height 19
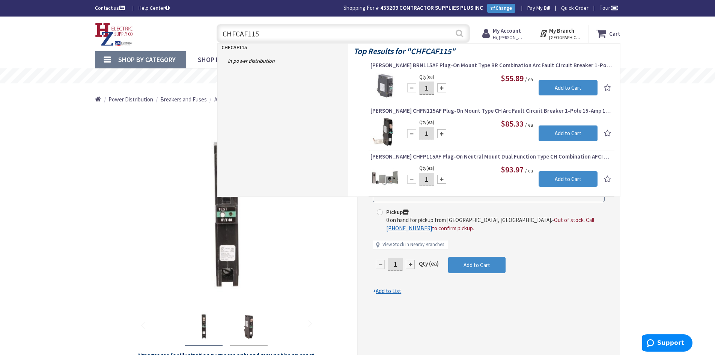
type input "CHFCAF115"
click at [459, 34] on button "Search" at bounding box center [460, 33] width 10 height 17
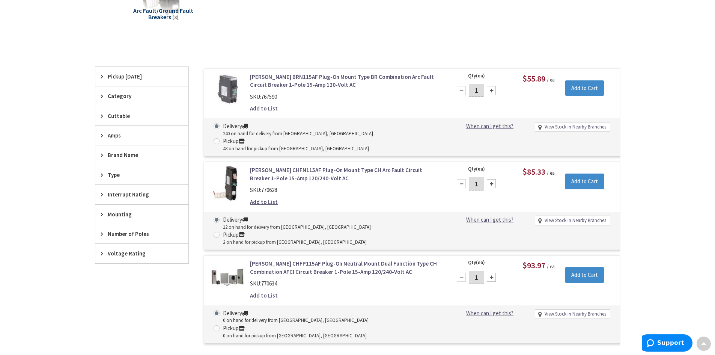
scroll to position [151, 0]
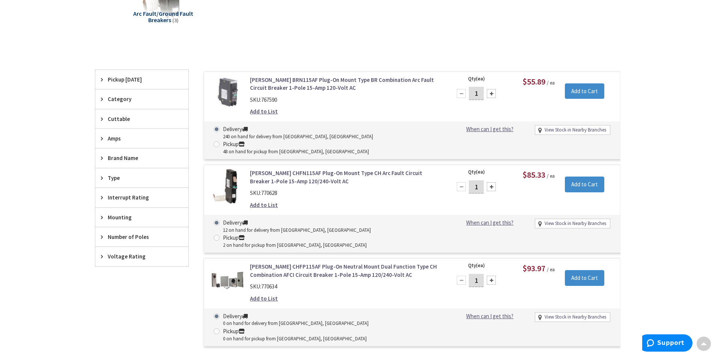
click at [281, 169] on link "[PERSON_NAME] CHFN115AF Plug-On Mount Type CH Arc Fault Circuit Breaker 1-Pole …" at bounding box center [345, 177] width 191 height 16
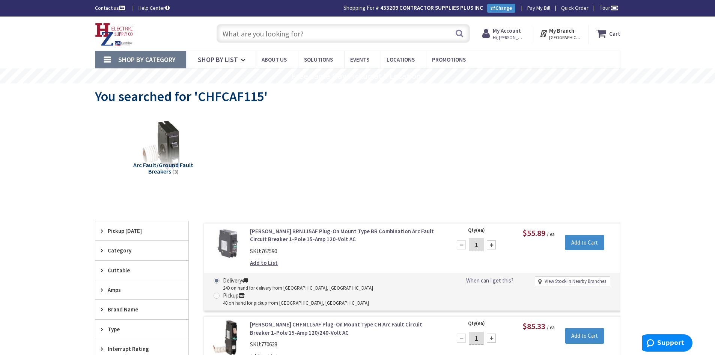
click at [271, 33] on input "text" at bounding box center [343, 33] width 253 height 19
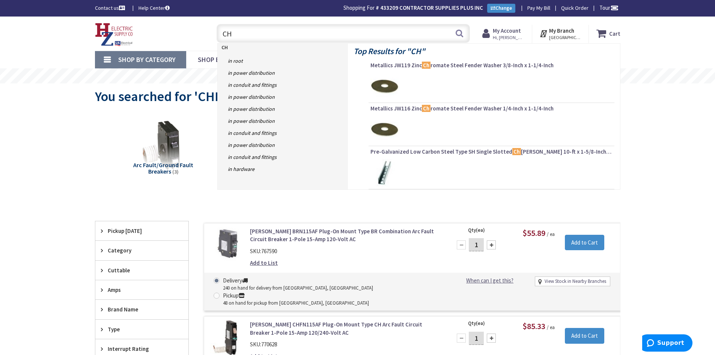
type input "CHF"
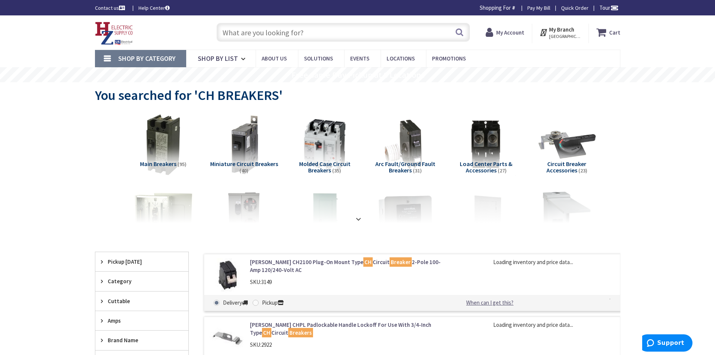
click at [260, 29] on input "text" at bounding box center [343, 32] width 253 height 19
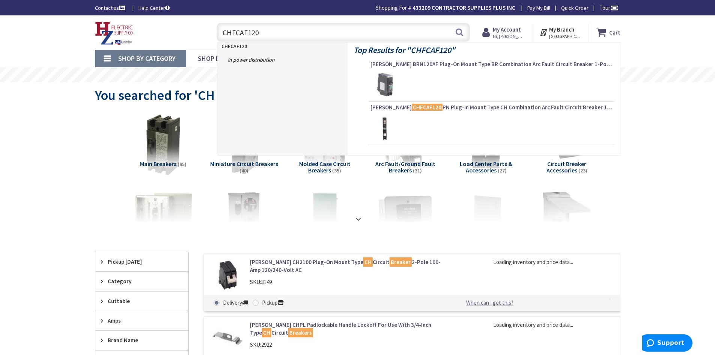
click at [412, 109] on mark "CHFCAF120" at bounding box center [427, 107] width 31 height 9
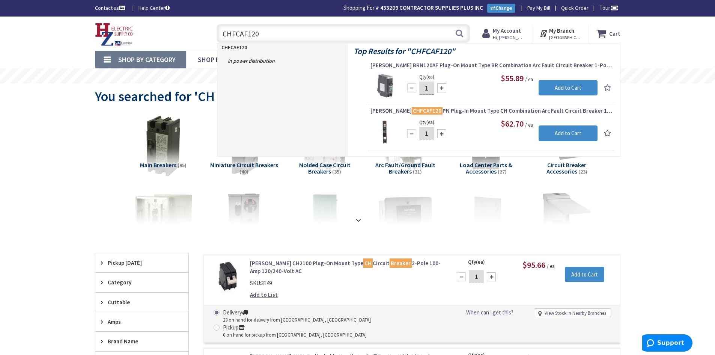
click at [254, 34] on input "CHFCAF120" at bounding box center [343, 33] width 253 height 19
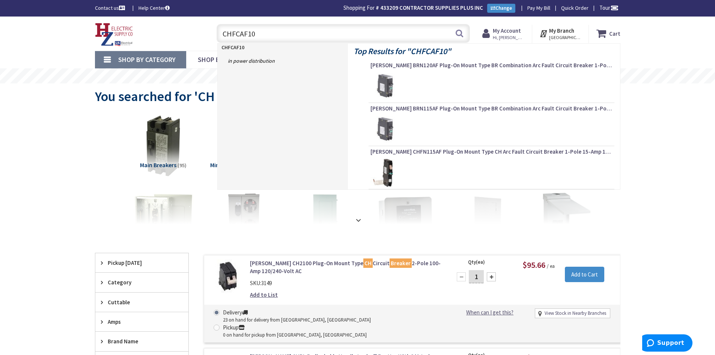
click at [257, 35] on input "CHFCAF10" at bounding box center [343, 33] width 253 height 19
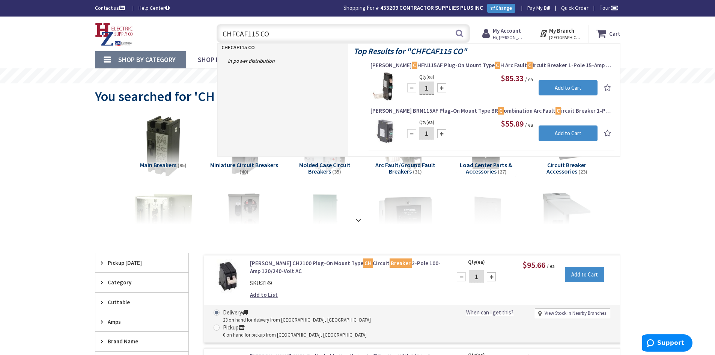
type input "CHFCAF115 COM"
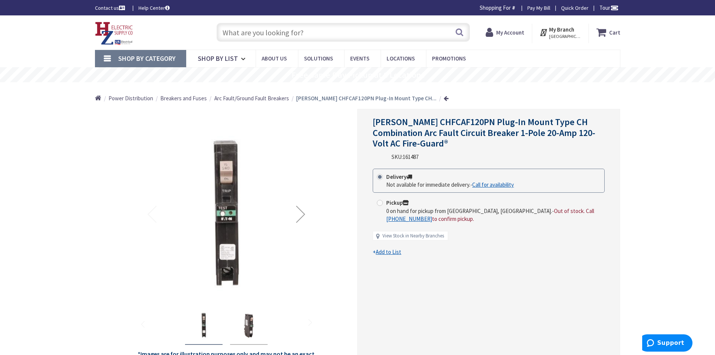
click at [289, 33] on input "text" at bounding box center [343, 32] width 253 height 19
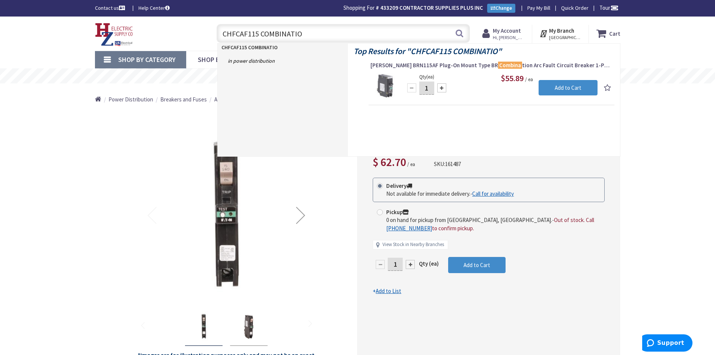
type input "CHFCAF115 COMBINATION"
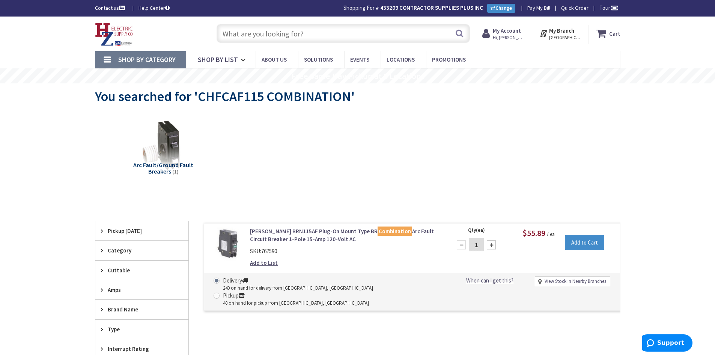
click at [263, 34] on input "text" at bounding box center [343, 33] width 253 height 19
paste input "Eaton CHFP120DF Plug-On Mount Type CH Dual Function Arc Fault/Ground Fault Circ…"
type input "Eaton CHFP120DF Plug-On Mount Type CH Dual Function Arc Fault/Ground Fault Circ…"
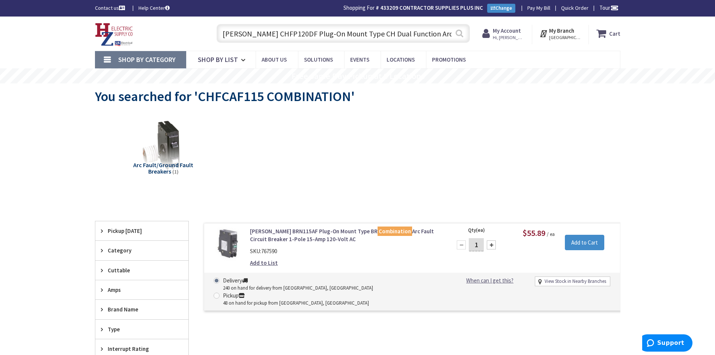
click at [461, 35] on button "Search" at bounding box center [460, 33] width 10 height 17
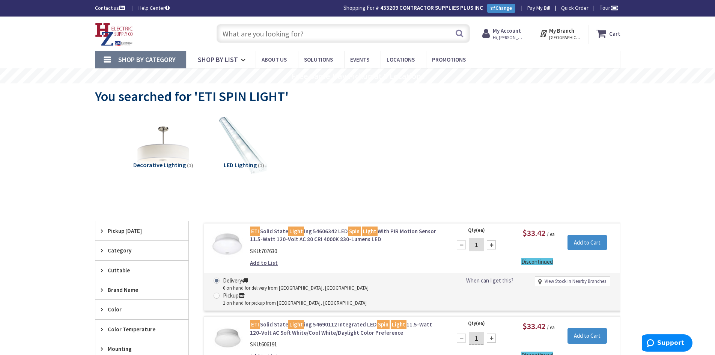
click at [290, 35] on input "text" at bounding box center [343, 33] width 253 height 19
paste input "CHFN115AF"
type input "CHFN115AF"
click at [460, 33] on button "Search" at bounding box center [460, 33] width 10 height 17
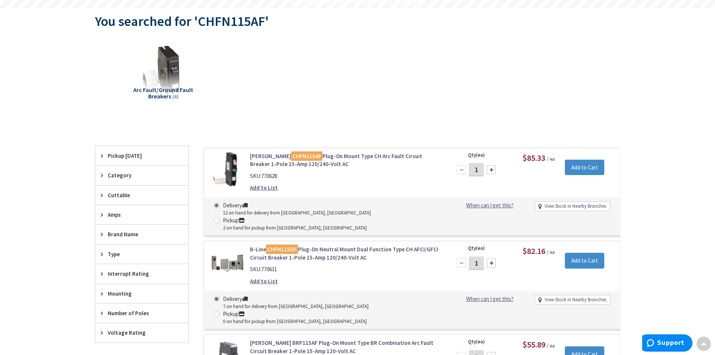
scroll to position [76, 0]
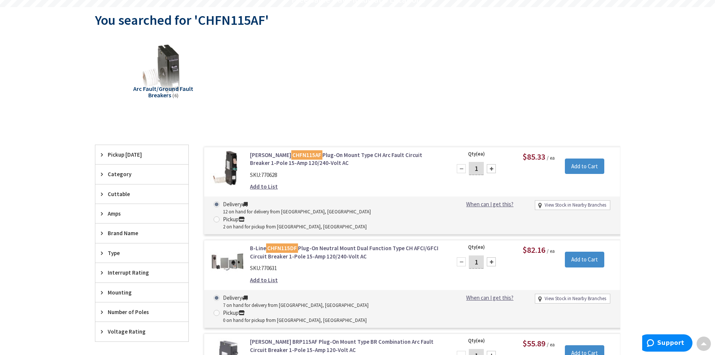
click at [332, 244] on link "B-Line CHFN115DF Plug-On Neutral Mount Dual Function Type CH AFCI/GFCI Circuit …" at bounding box center [345, 252] width 191 height 16
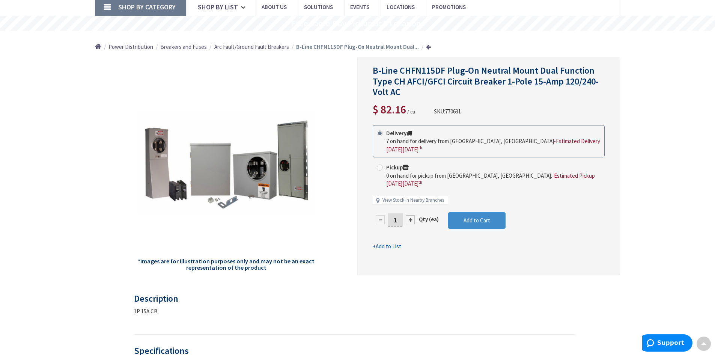
scroll to position [39, 0]
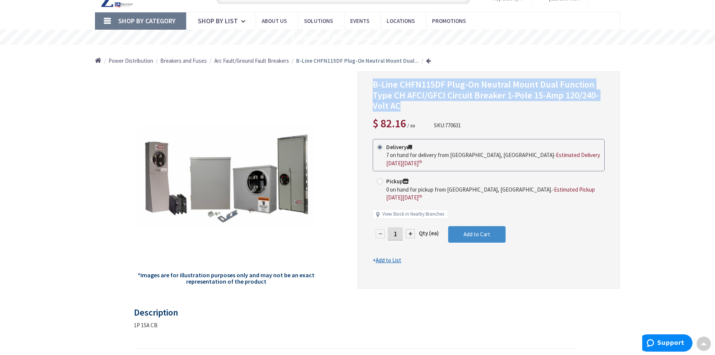
drag, startPoint x: 374, startPoint y: 84, endPoint x: 544, endPoint y: 102, distance: 171.4
click at [547, 104] on h1 "B-Line CHFN115DF Plug-On Neutral Mount Dual Function Type CH AFCI/GFCI Circuit …" at bounding box center [489, 95] width 232 height 32
copy span "B-Line CHFN115DF Plug-On Neutral Mount Dual Function Type CH AFCI/GFCI Circuit …"
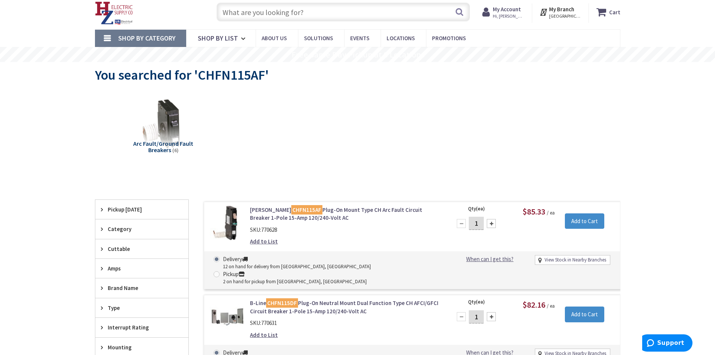
scroll to position [23, 0]
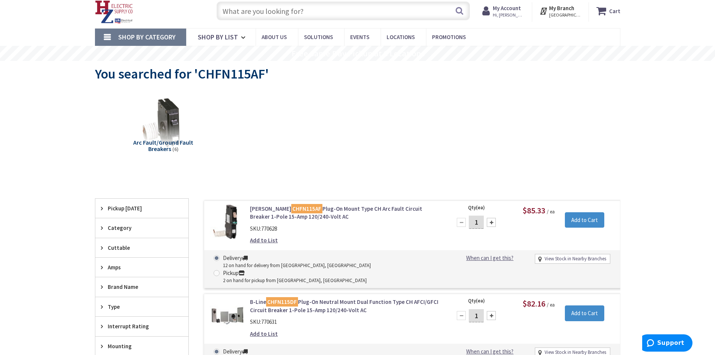
click at [284, 14] on input "text" at bounding box center [343, 11] width 253 height 19
paste input "Eaton CHFCAF120PN Plug-In Mount Type CH Combination Arc Fault Circuit Breaker 1…"
type input "Eaton CHFCAF120PN Plug-In Mount Type CH Combination Arc Fault Circuit Breaker 1…"
click at [463, 13] on button "Search" at bounding box center [460, 10] width 10 height 17
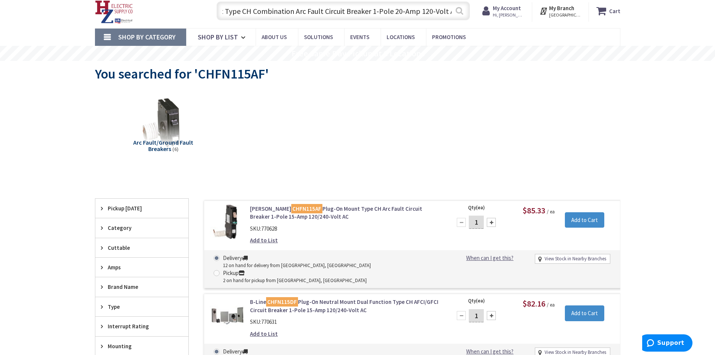
scroll to position [0, 0]
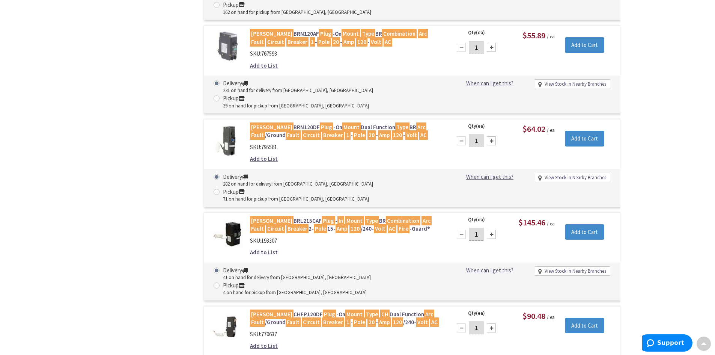
scroll to position [715, 0]
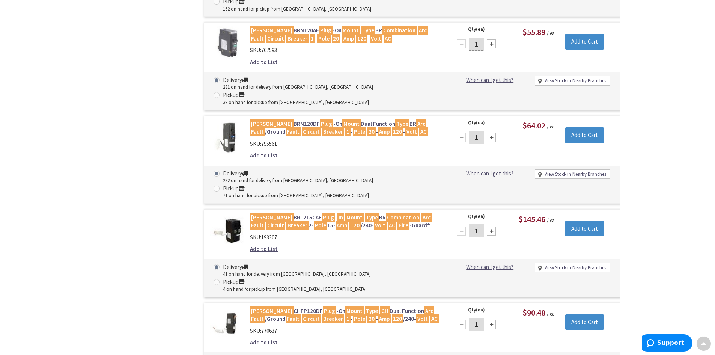
click at [308, 314] on mark "Circuit" at bounding box center [311, 318] width 19 height 9
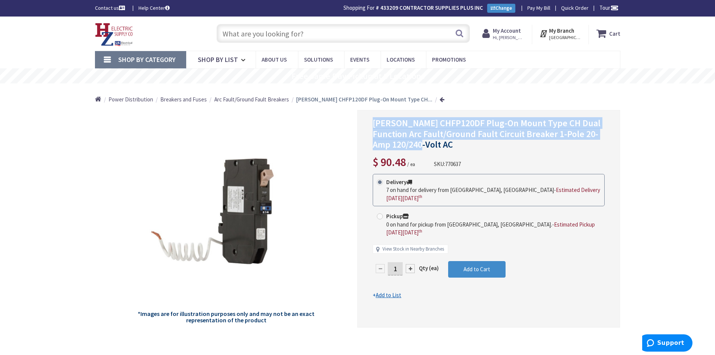
drag, startPoint x: 374, startPoint y: 124, endPoint x: 505, endPoint y: 142, distance: 132.7
click at [505, 142] on h1 "Eaton CHFP120DF Plug-On Mount Type CH Dual Function Arc Fault/Ground Fault Circ…" at bounding box center [489, 134] width 232 height 32
copy span "Eaton CHFP120DF Plug-On Mount Type CH Dual Function Arc Fault/Ground Fault Circ…"
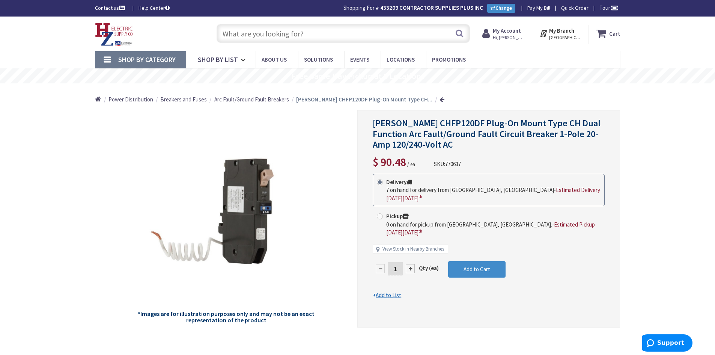
click at [296, 33] on input "text" at bounding box center [343, 33] width 253 height 19
paste input "B-Line CHFN115DF Plug-On Neutral Mount Dual Function Type CH AFCI/GFCI Circuit …"
type input "B-Line CHFN115DF Plug-On Neutral Mount Dual Function Type CH AFCI/GFCI Circuit …"
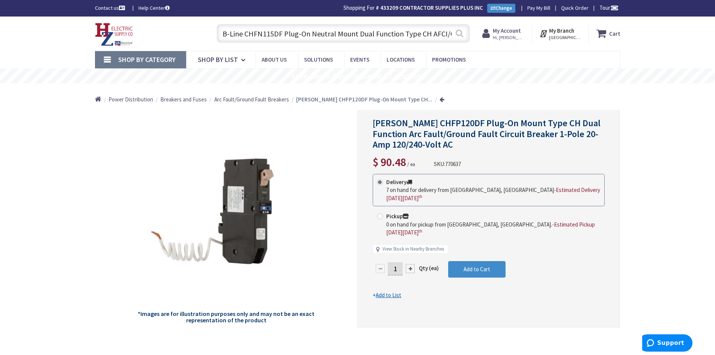
click at [462, 32] on button "Search" at bounding box center [460, 33] width 10 height 17
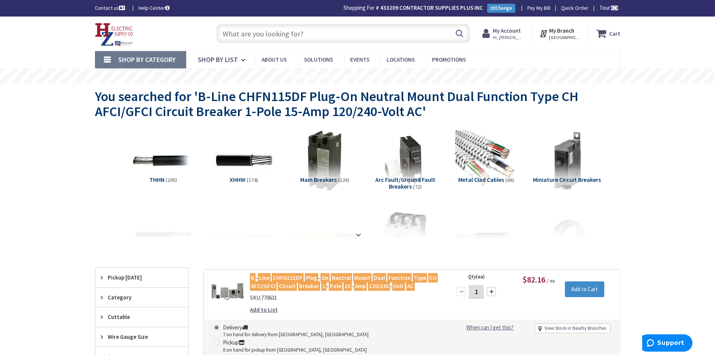
scroll to position [113, 0]
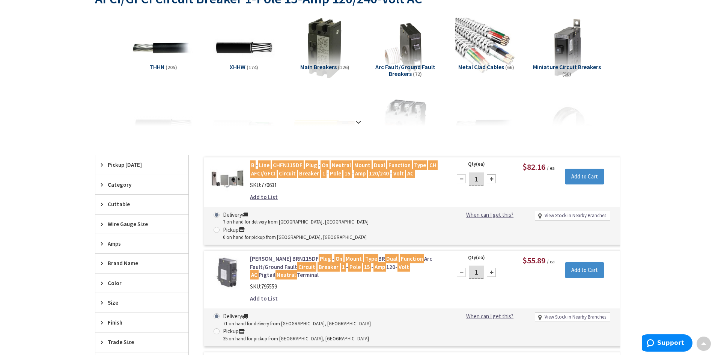
click at [317, 173] on mark "Breaker" at bounding box center [309, 173] width 22 height 9
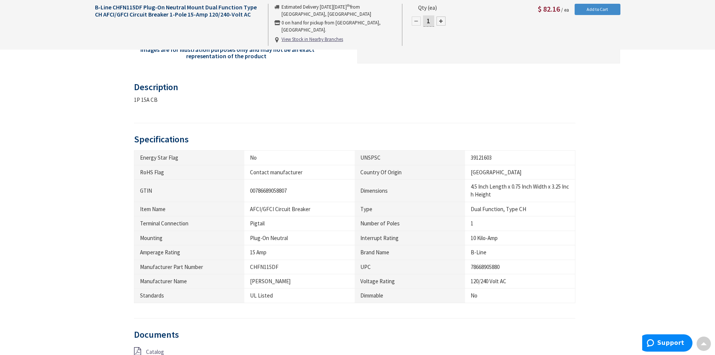
scroll to position [302, 0]
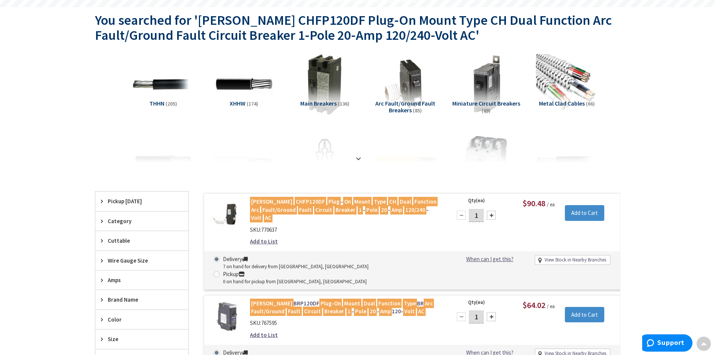
scroll to position [76, 0]
click at [314, 207] on mark "Circuit" at bounding box center [323, 209] width 19 height 9
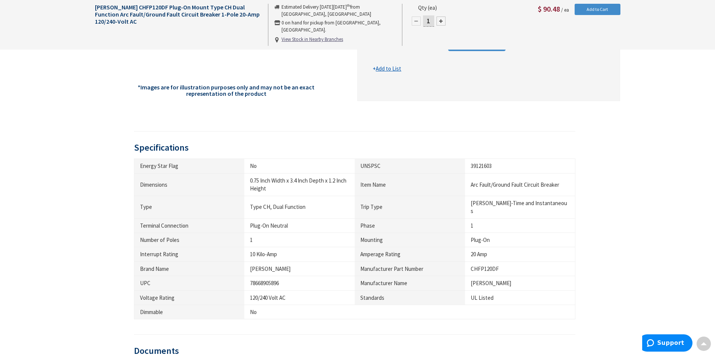
scroll to position [226, 0]
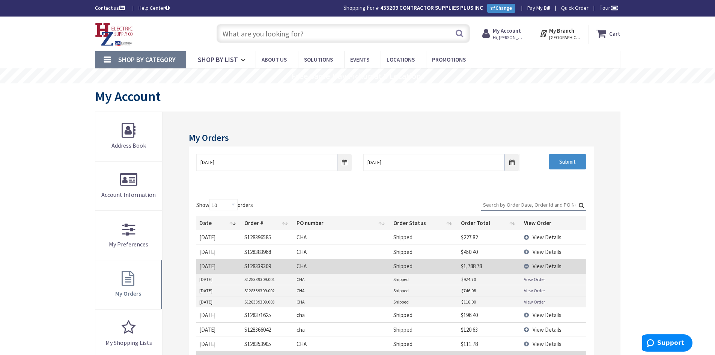
click at [255, 36] on input "text" at bounding box center [343, 33] width 253 height 19
paste input "Eaton CHP32B150X6 1-Phase 3-Wire Main Circuit Breaker Load Center 64-Circuits 1…"
type input "Eaton CHP32B150X6 1-Phase 3-Wire Main Circuit Breaker Load Center 64-Circuits 1…"
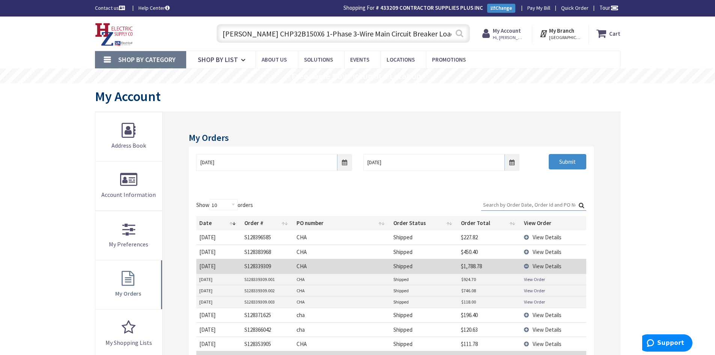
click at [462, 36] on button "Search" at bounding box center [460, 33] width 10 height 17
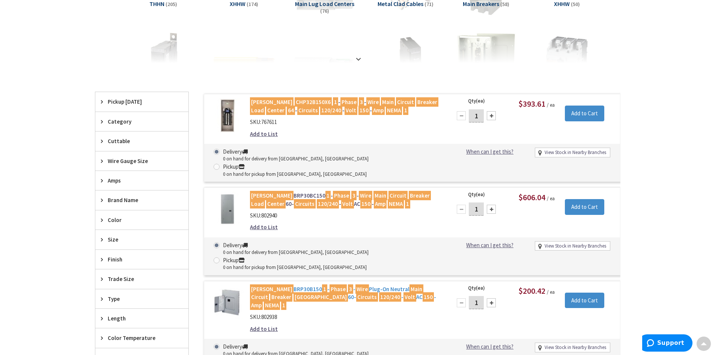
scroll to position [189, 0]
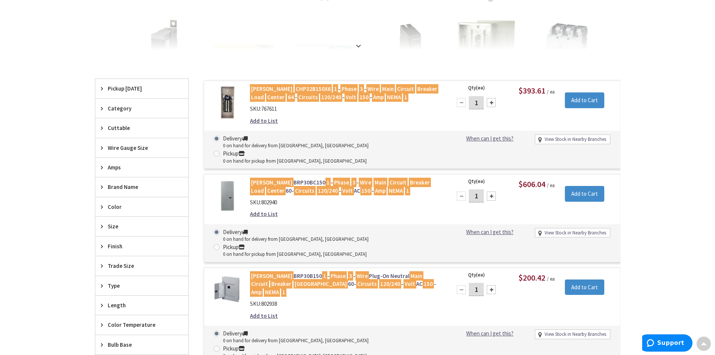
click at [317, 186] on mark "120/240" at bounding box center [328, 190] width 22 height 9
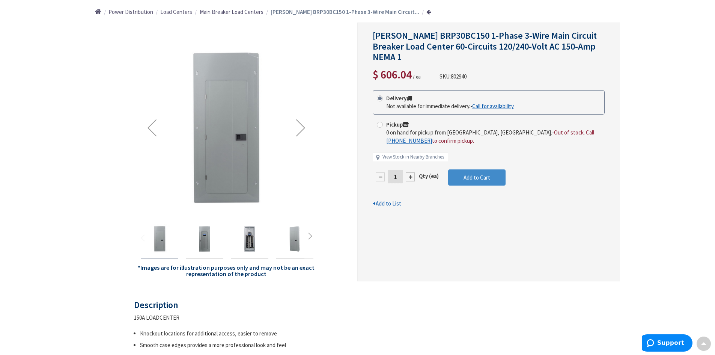
scroll to position [75, 0]
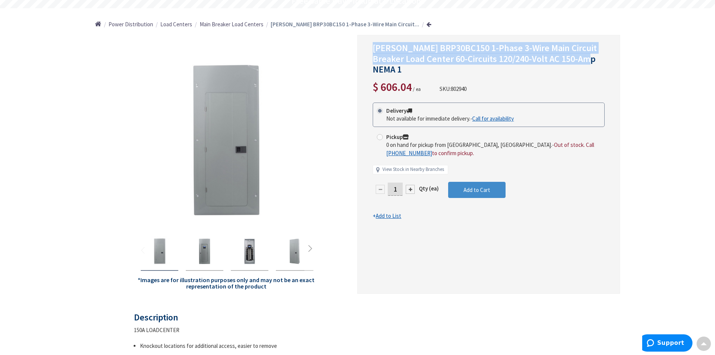
drag, startPoint x: 373, startPoint y: 47, endPoint x: 607, endPoint y: 60, distance: 234.3
click at [607, 60] on div "Eaton BRP30BC150 1-Phase 3-Wire Main Circuit Breaker Load Center 60-Circuits 12…" at bounding box center [488, 164] width 263 height 259
copy span "Eaton BRP30BC150 1-Phase 3-Wire Main Circuit Breaker Load Center 60-Circuits 12…"
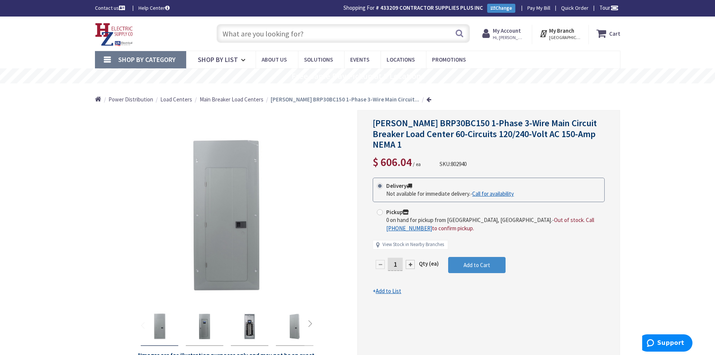
click at [253, 38] on input "text" at bounding box center [343, 33] width 253 height 19
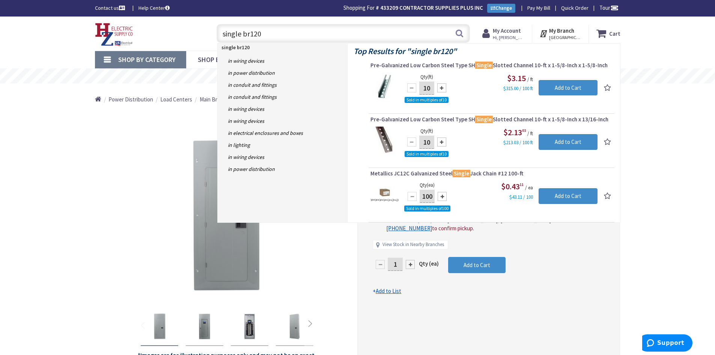
drag, startPoint x: 237, startPoint y: 35, endPoint x: 220, endPoint y: 36, distance: 16.9
click at [220, 36] on input "single br120" at bounding box center [343, 33] width 253 height 19
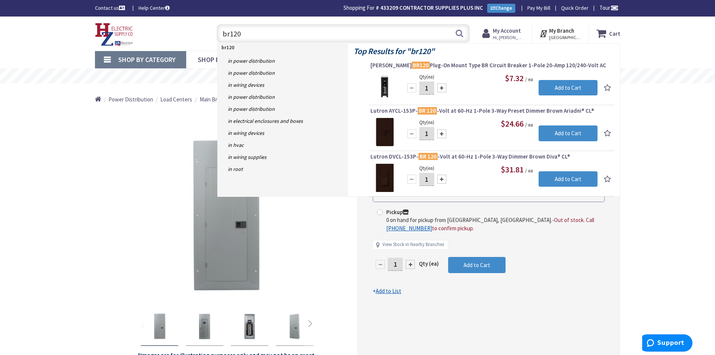
click at [231, 35] on input "br120" at bounding box center [343, 33] width 253 height 19
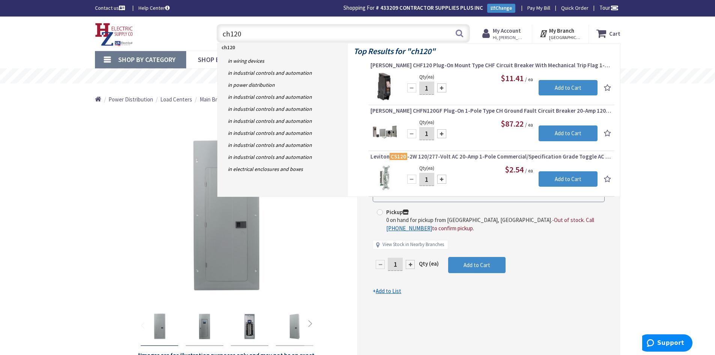
click at [194, 32] on div "Toggle Nav" at bounding box center [148, 33] width 118 height 25
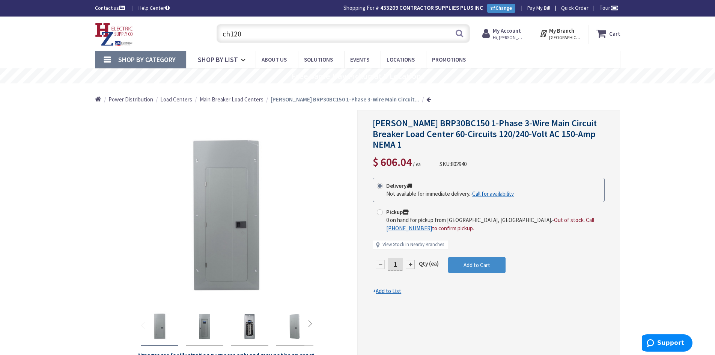
drag, startPoint x: 248, startPoint y: 35, endPoint x: 223, endPoint y: 35, distance: 25.2
click at [223, 35] on input "ch120" at bounding box center [343, 33] width 253 height 19
click at [253, 38] on input "ch120" at bounding box center [343, 33] width 253 height 19
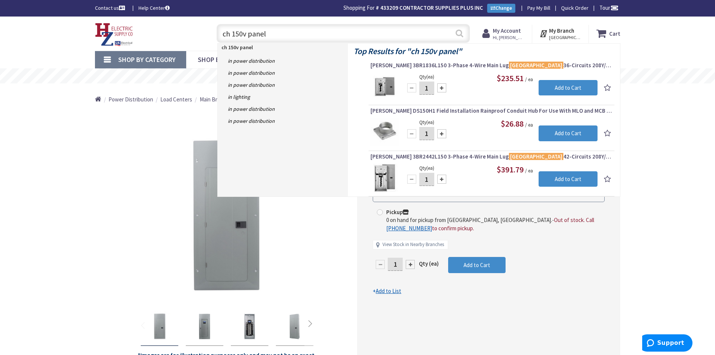
type input "ch 150v panel"
click at [457, 38] on button "Search" at bounding box center [460, 33] width 10 height 17
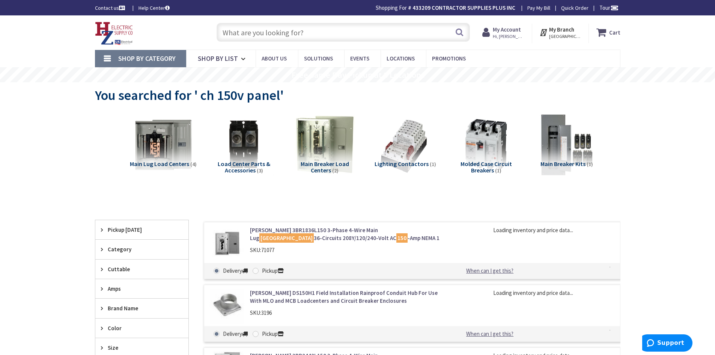
click at [239, 33] on input "text" at bounding box center [343, 32] width 253 height 19
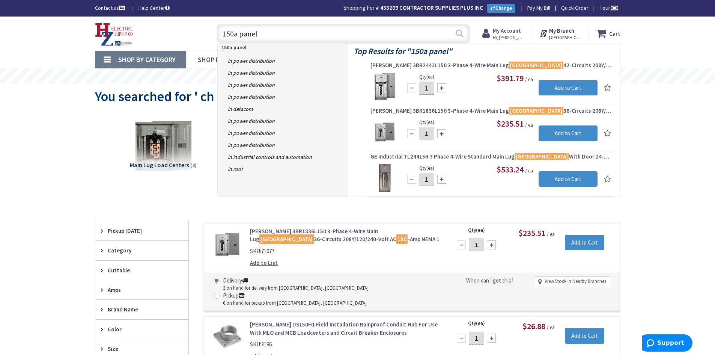
type input "150a panel"
click at [459, 35] on button "Search" at bounding box center [460, 33] width 10 height 17
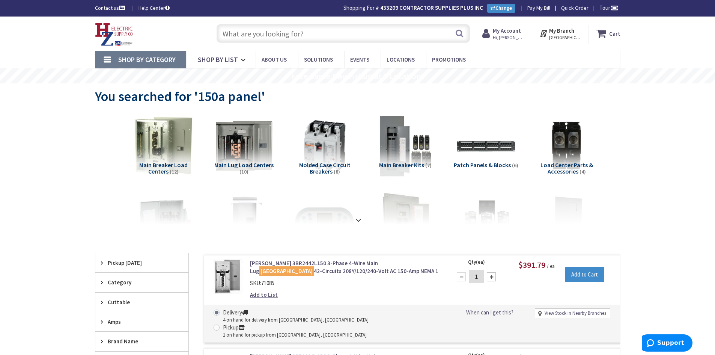
click at [276, 32] on input "text" at bounding box center [343, 33] width 253 height 19
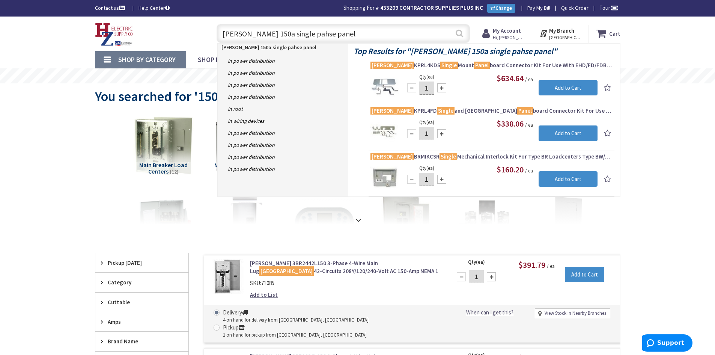
type input "eaton 150a single pahse panel"
click at [458, 32] on button "Search" at bounding box center [460, 33] width 10 height 17
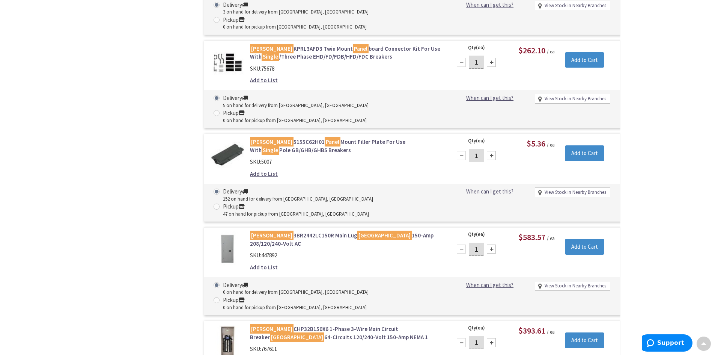
scroll to position [865, 0]
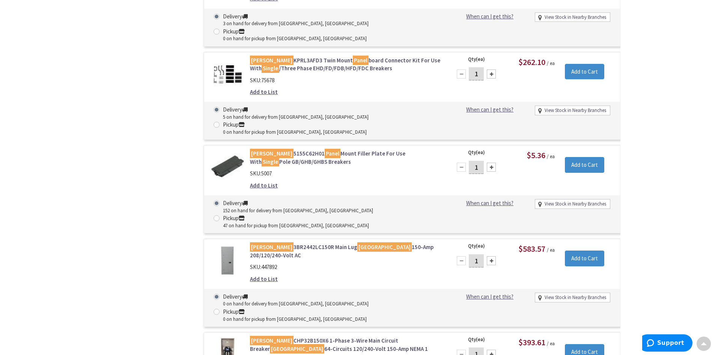
click at [357, 242] on mark "[GEOGRAPHIC_DATA]" at bounding box center [384, 246] width 54 height 9
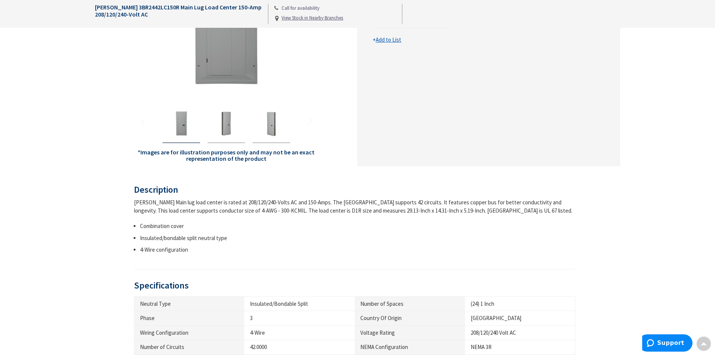
scroll to position [188, 0]
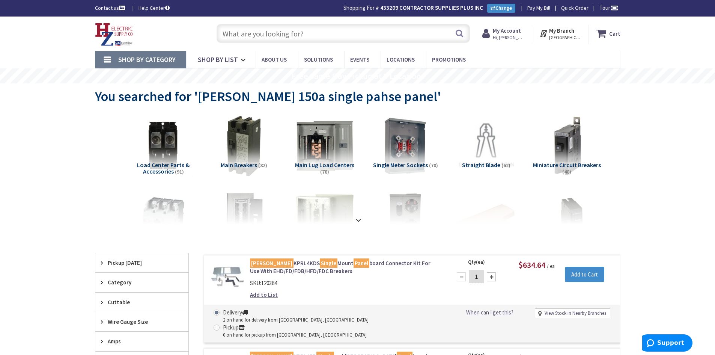
click at [236, 37] on input "text" at bounding box center [343, 33] width 253 height 19
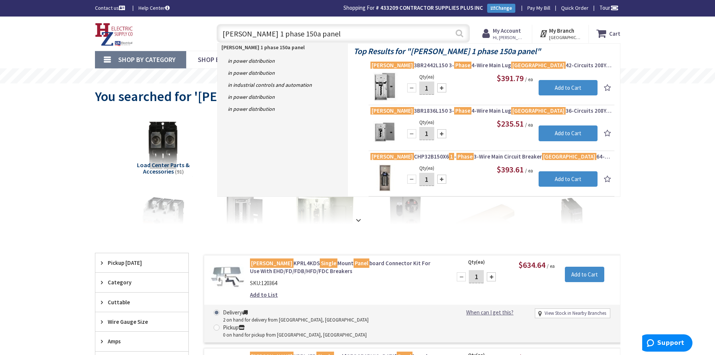
type input "eaton 1 phase 150a panel"
click at [461, 33] on button "Search" at bounding box center [460, 33] width 10 height 17
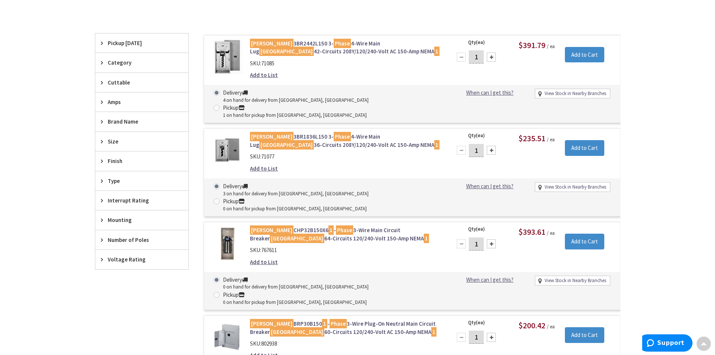
scroll to position [189, 0]
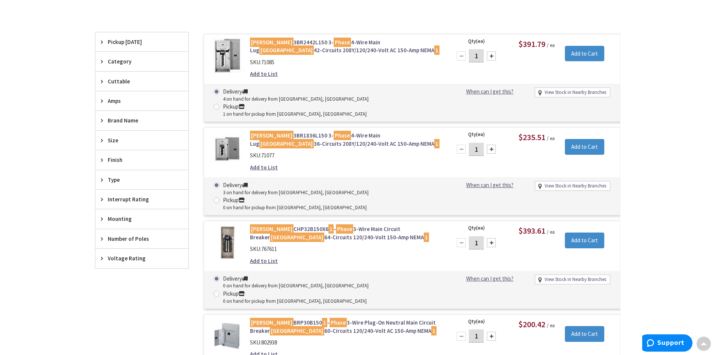
click at [249, 225] on div "Eaton CHP32B150X6 1 - Phase 3-Wire Main Circuit Breaker Load Center 64-Circuits…" at bounding box center [345, 247] width 202 height 44
click at [262, 224] on mark "[PERSON_NAME]" at bounding box center [272, 228] width 44 height 9
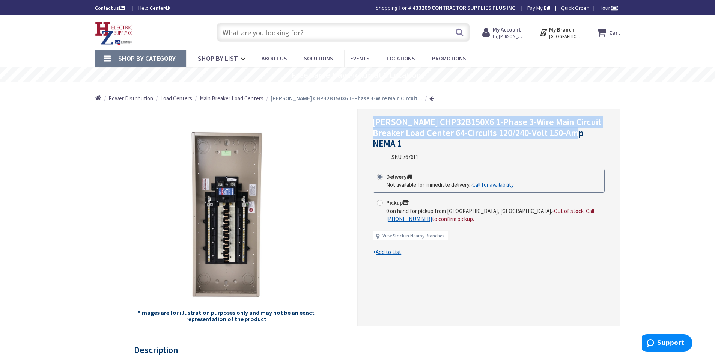
drag, startPoint x: 373, startPoint y: 122, endPoint x: 590, endPoint y: 137, distance: 217.6
click at [590, 137] on h1 "[PERSON_NAME] CHP32B150X6 1-Phase 3-Wire Main Circuit Breaker Load Center 64-Ci…" at bounding box center [489, 133] width 232 height 32
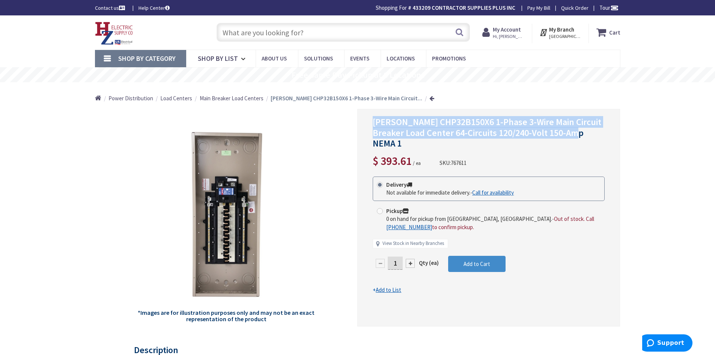
copy span "[PERSON_NAME] CHP32B150X6 1-Phase 3-Wire Main Circuit Breaker Load Center 64-Ci…"
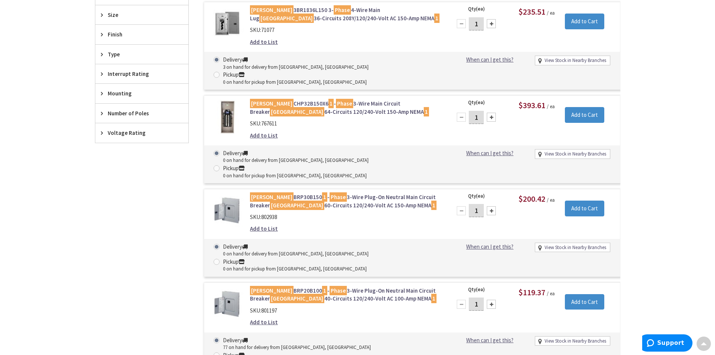
scroll to position [173, 0]
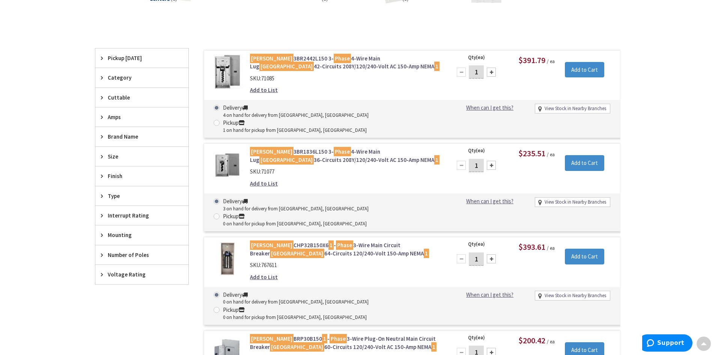
click at [145, 256] on span "Number of Poles" at bounding box center [138, 255] width 61 height 8
click at [138, 156] on span "Size" at bounding box center [138, 156] width 61 height 8
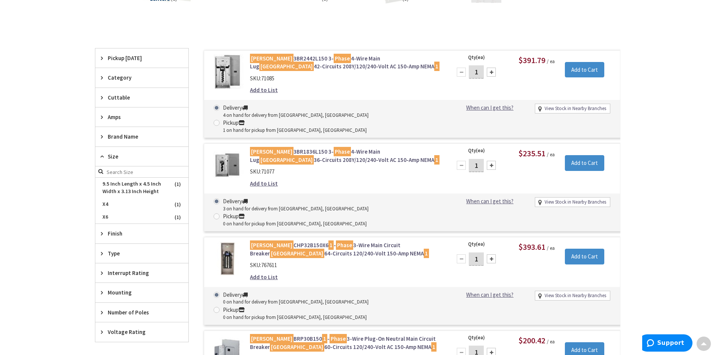
click at [138, 156] on span "Size" at bounding box center [138, 156] width 61 height 8
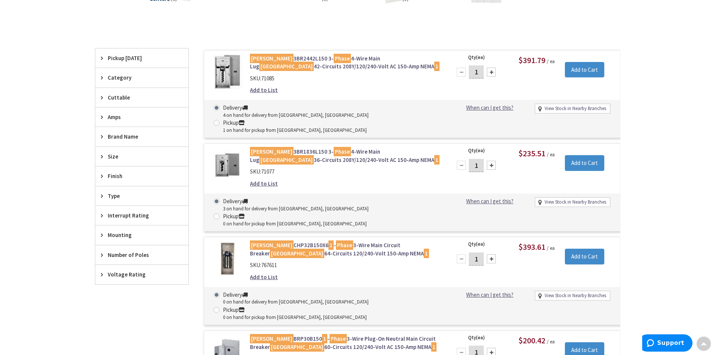
click at [139, 198] on span "Type" at bounding box center [138, 196] width 61 height 8
click at [148, 79] on span "Category" at bounding box center [138, 78] width 61 height 8
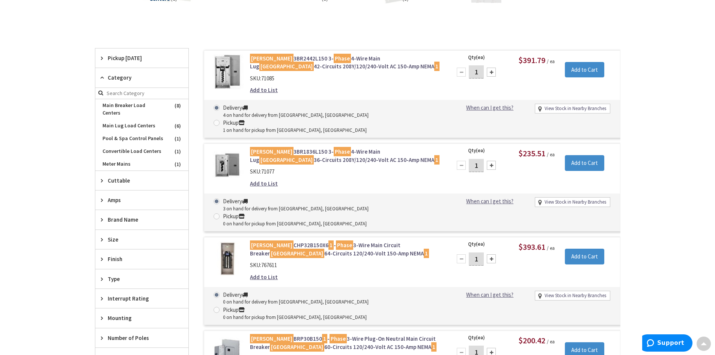
click at [148, 79] on span "Category" at bounding box center [138, 78] width 61 height 8
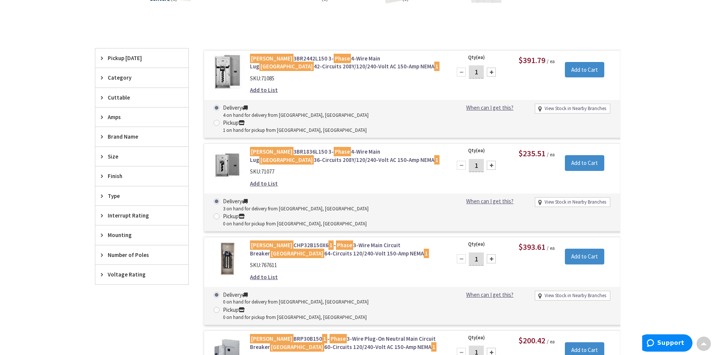
click at [155, 216] on span "Interrupt Rating" at bounding box center [138, 215] width 61 height 8
click at [150, 234] on span "Mounting" at bounding box center [138, 235] width 61 height 8
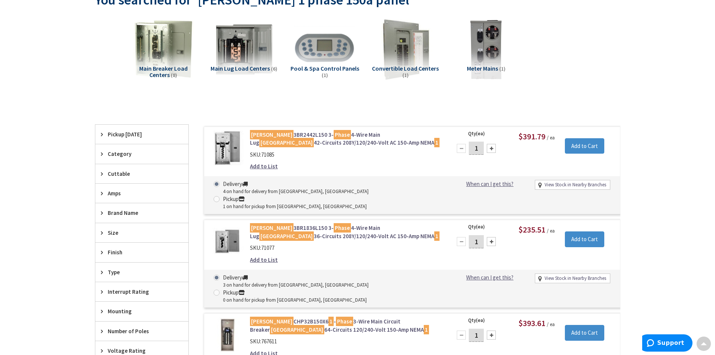
scroll to position [60, 0]
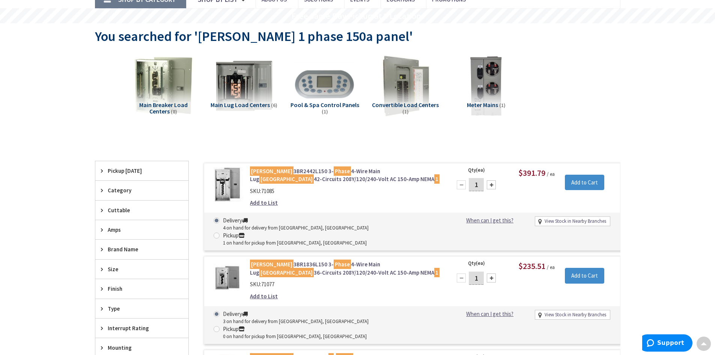
click at [150, 103] on span "Main Breaker Load Centers" at bounding box center [163, 108] width 48 height 14
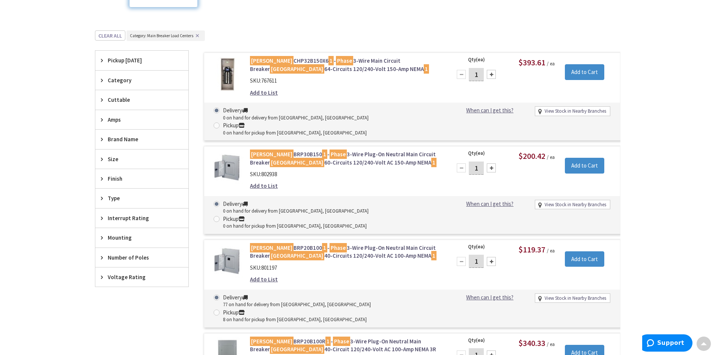
scroll to position [95, 0]
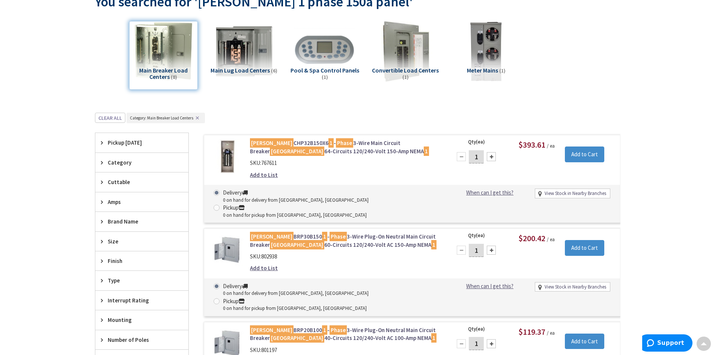
click at [168, 71] on div "Main Breaker Load Centers (8)" at bounding box center [163, 55] width 69 height 69
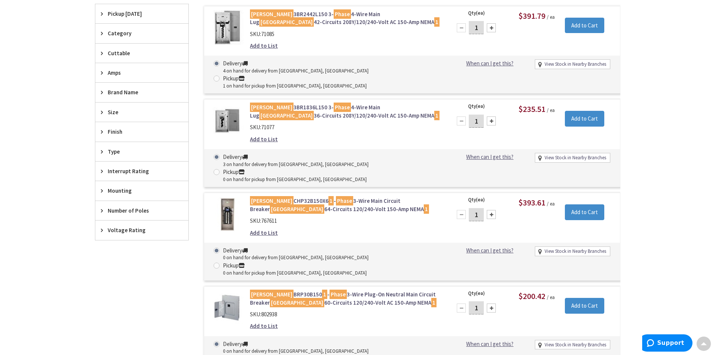
scroll to position [217, 0]
click at [126, 231] on span "Voltage Rating" at bounding box center [138, 230] width 61 height 8
click at [126, 211] on span "Number of Poles" at bounding box center [138, 210] width 61 height 8
click at [123, 151] on span "Type" at bounding box center [138, 151] width 61 height 8
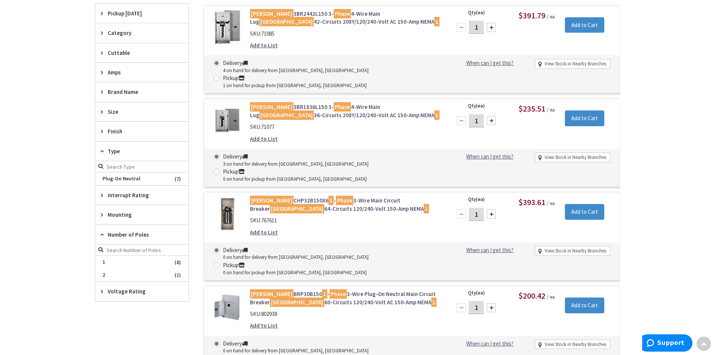
click at [123, 151] on span "Type" at bounding box center [138, 151] width 61 height 8
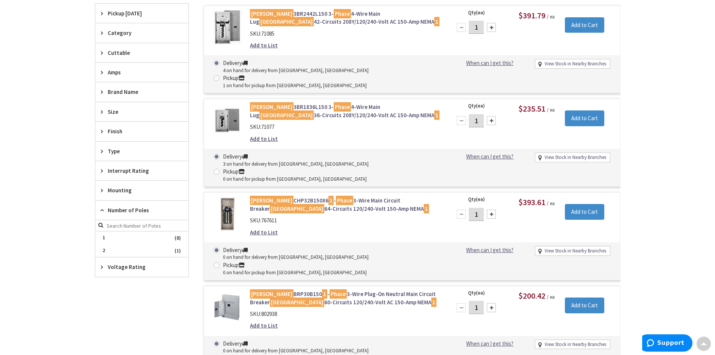
click at [119, 115] on span "Size" at bounding box center [138, 112] width 61 height 8
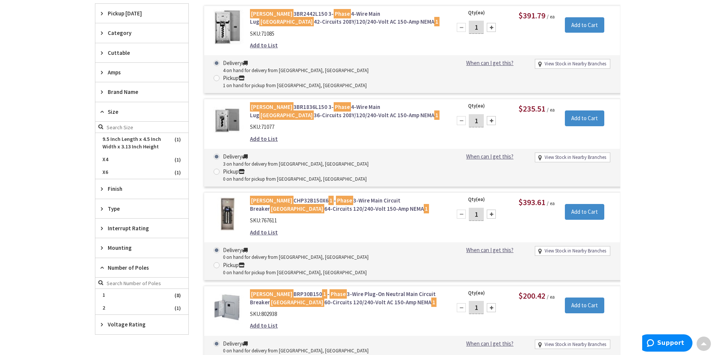
click at [119, 115] on span "Size" at bounding box center [138, 112] width 61 height 8
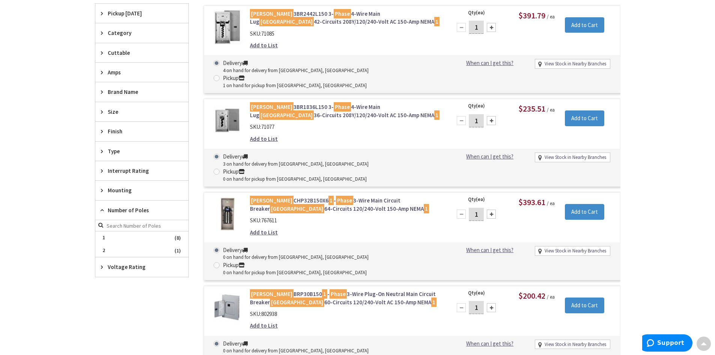
click at [122, 95] on span "Brand Name" at bounding box center [138, 92] width 61 height 8
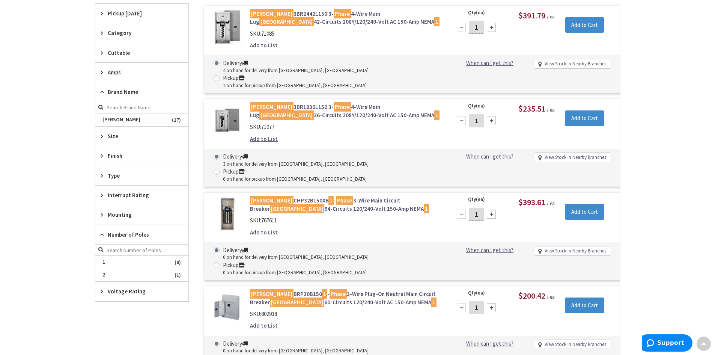
click at [125, 76] on span "Amps" at bounding box center [138, 72] width 61 height 8
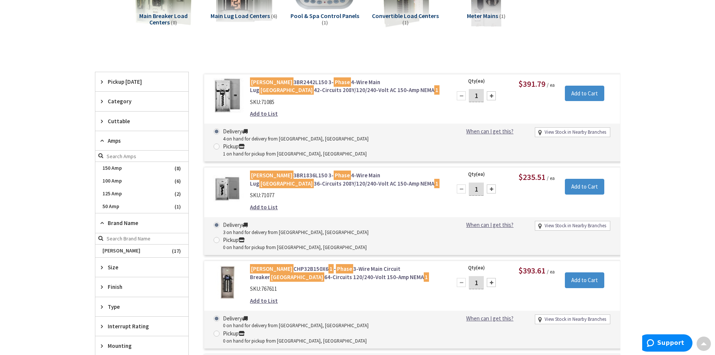
scroll to position [142, 0]
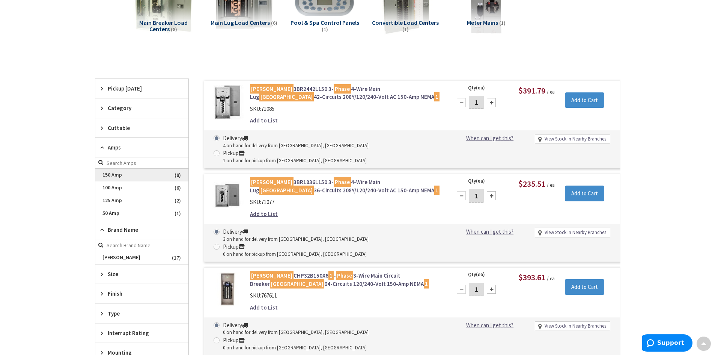
click at [116, 176] on span "150 Amp" at bounding box center [141, 175] width 93 height 13
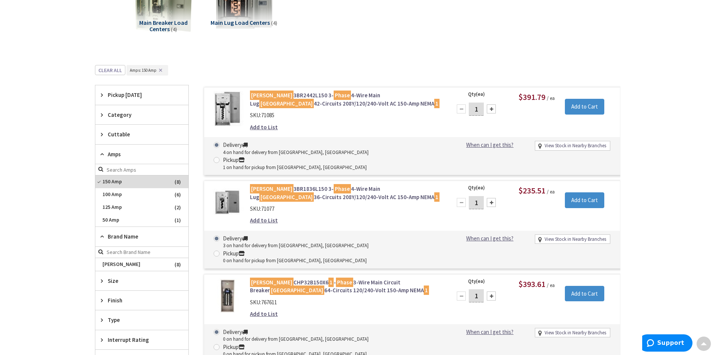
click at [123, 133] on span "Cuttable" at bounding box center [138, 134] width 61 height 8
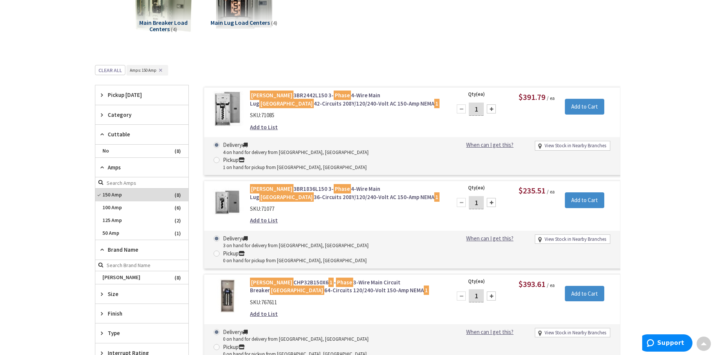
click at [123, 133] on span "Cuttable" at bounding box center [138, 134] width 61 height 8
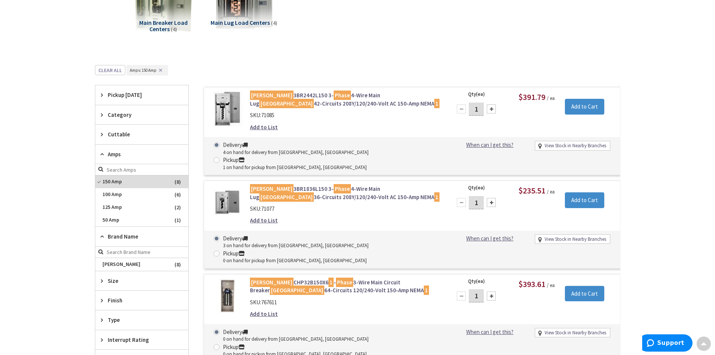
click at [124, 113] on span "Category" at bounding box center [138, 115] width 61 height 8
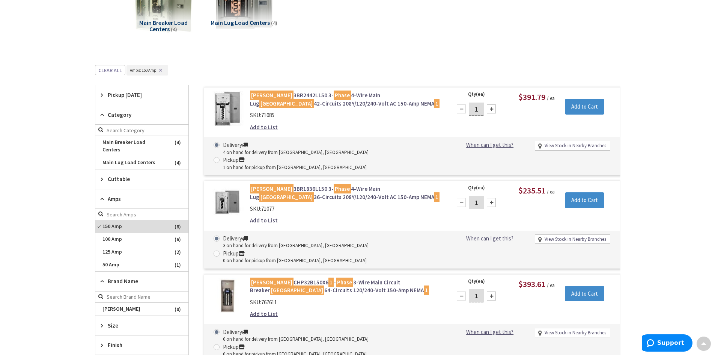
click at [124, 113] on span "Category" at bounding box center [138, 115] width 61 height 8
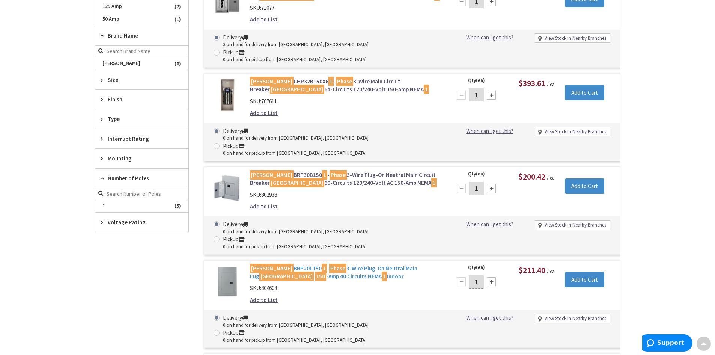
scroll to position [330, 0]
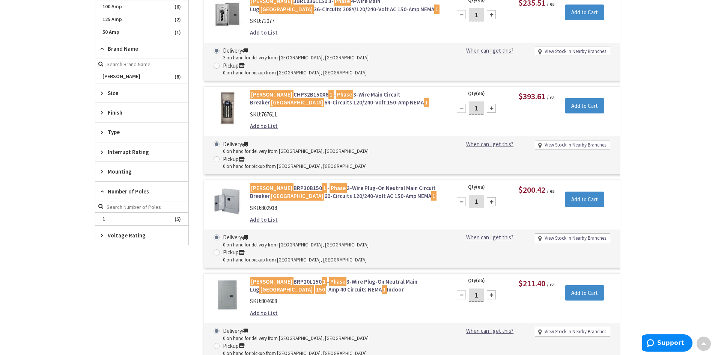
click at [300, 184] on link "Eaton BRP30B150 1 - Phase 3-Wire Plug-On Neutral Main Circuit Breaker Load Cent…" at bounding box center [345, 192] width 191 height 16
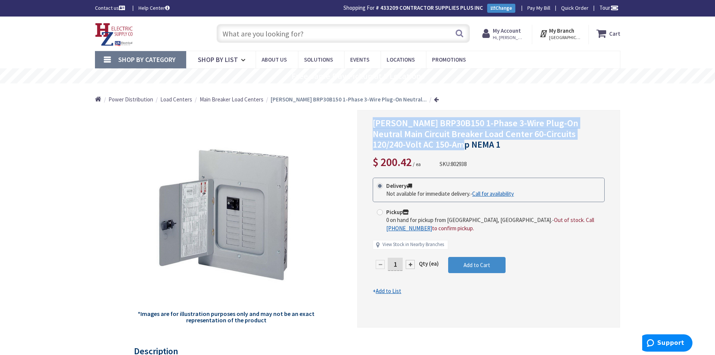
drag, startPoint x: 374, startPoint y: 122, endPoint x: 570, endPoint y: 149, distance: 197.8
click at [570, 149] on h1 "Eaton BRP30B150 1-Phase 3-Wire Plug-On Neutral Main Circuit Breaker Load Center…" at bounding box center [489, 134] width 232 height 32
copy span "Eaton BRP30B150 1-Phase 3-Wire Plug-On Neutral Main Circuit Breaker Load Center…"
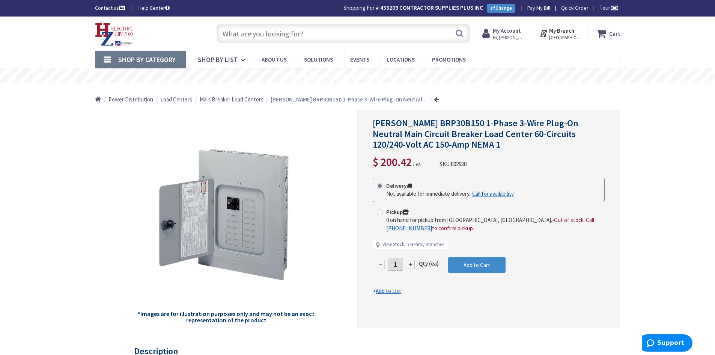
click at [323, 203] on div "*Images are for illustration purposes only and may not be an exact representati…" at bounding box center [226, 218] width 263 height 217
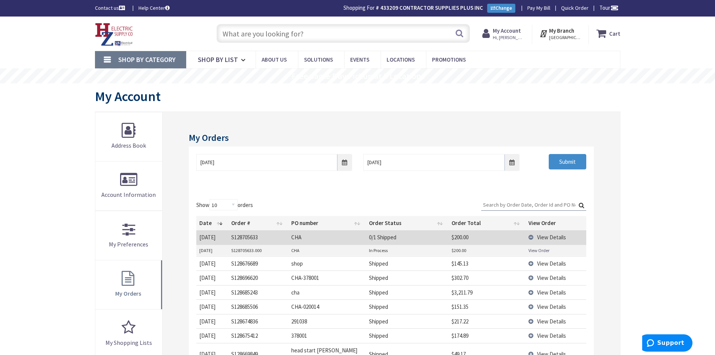
click at [264, 36] on input "text" at bounding box center [343, 33] width 253 height 19
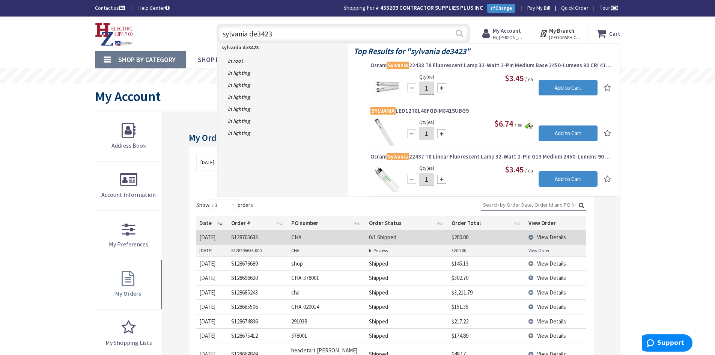
type input "sylvania de3423"
click at [458, 33] on button "Search" at bounding box center [460, 33] width 10 height 17
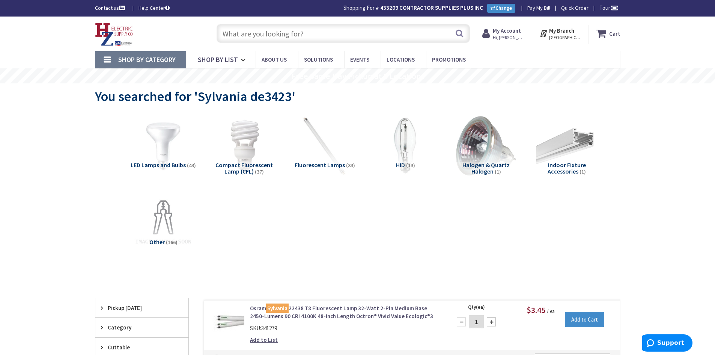
click at [263, 35] on input "text" at bounding box center [343, 33] width 253 height 19
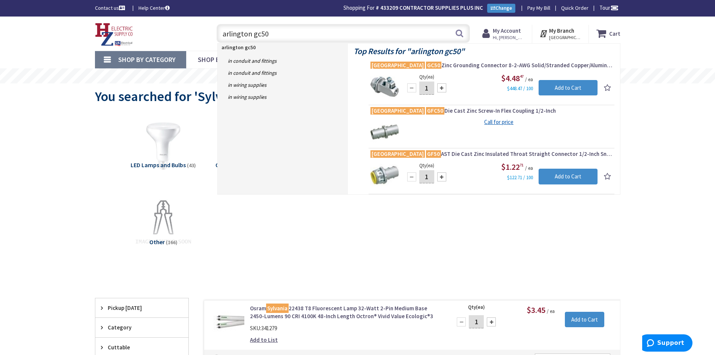
type input "arlington gc50"
click at [386, 89] on img at bounding box center [385, 86] width 28 height 28
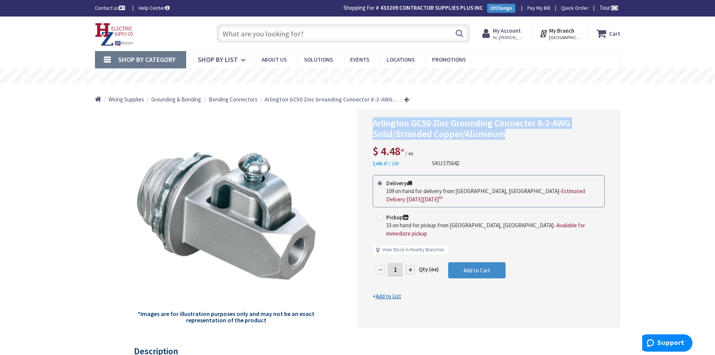
drag, startPoint x: 374, startPoint y: 123, endPoint x: 517, endPoint y: 135, distance: 143.2
click at [554, 130] on h1 "Arlington GC50 Zinc Grounding Connector 8-2-AWG Solid/Stranded Copper/Aluminum" at bounding box center [489, 129] width 232 height 22
copy span "Arlington GC50 Zinc Grounding Connector 8-2-AWG Solid/Stranded Copper/Aluminum"
